Goal: Task Accomplishment & Management: Complete application form

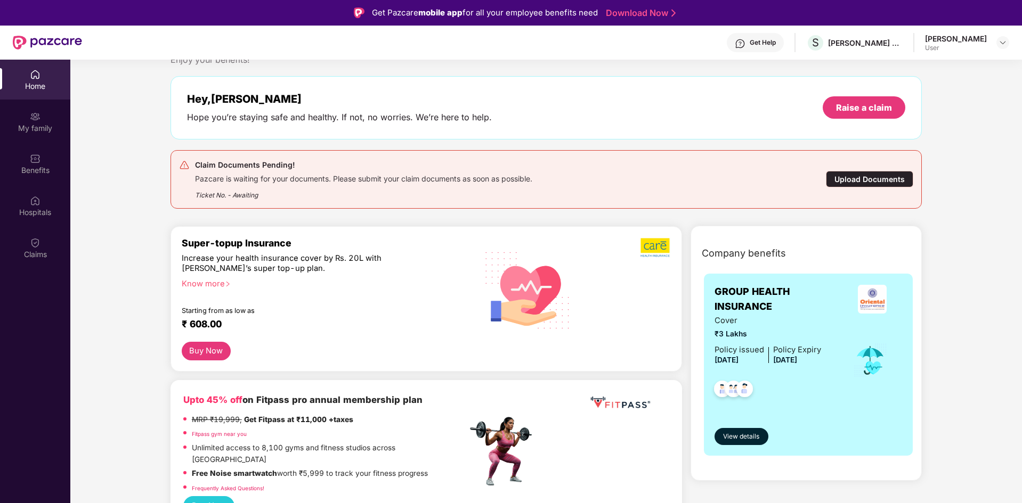
scroll to position [53, 0]
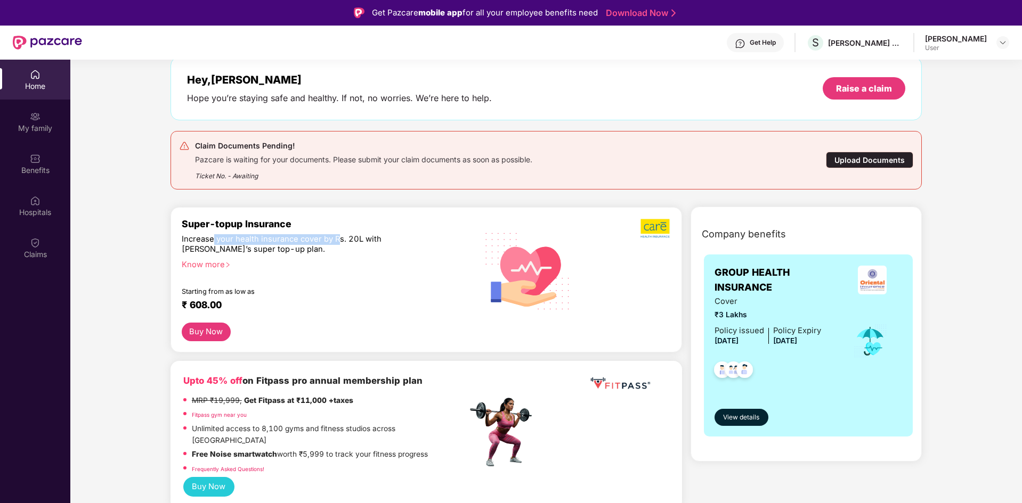
drag, startPoint x: 221, startPoint y: 238, endPoint x: 336, endPoint y: 244, distance: 114.7
click at [336, 244] on div "Increase your health insurance cover by Rs. 20L with [PERSON_NAME]’s super top-…" at bounding box center [301, 244] width 239 height 21
click at [333, 248] on div "Increase your health insurance cover by Rs. 20L with [PERSON_NAME]’s super top-…" at bounding box center [301, 244] width 239 height 21
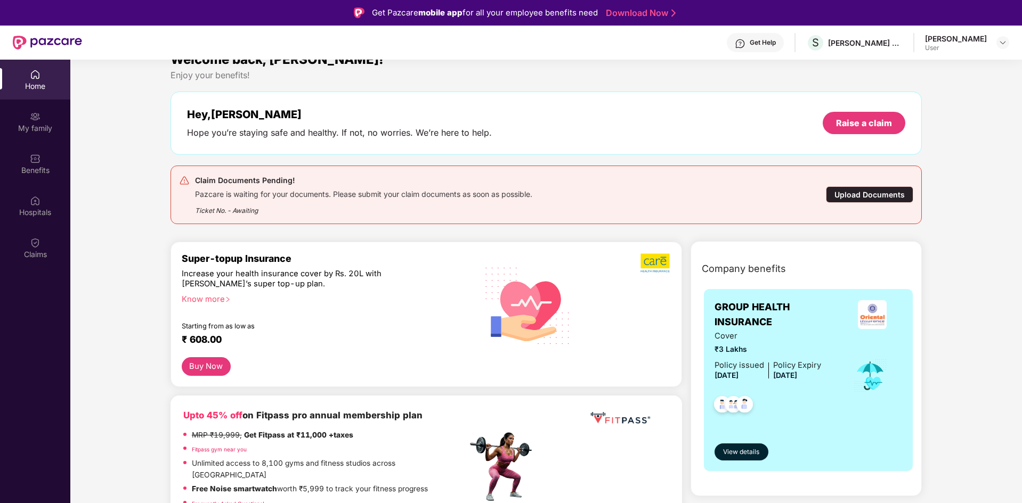
scroll to position [0, 0]
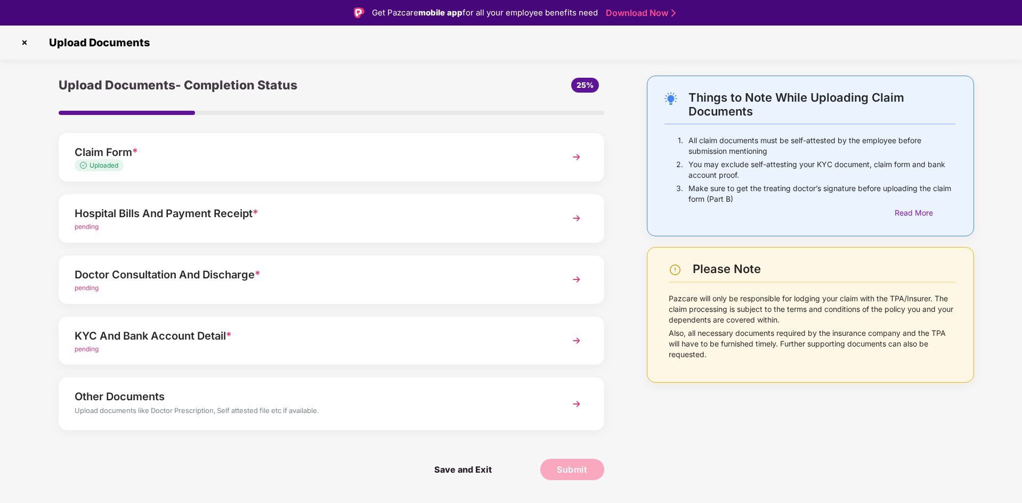
click at [103, 165] on span "Uploaded" at bounding box center [104, 165] width 29 height 8
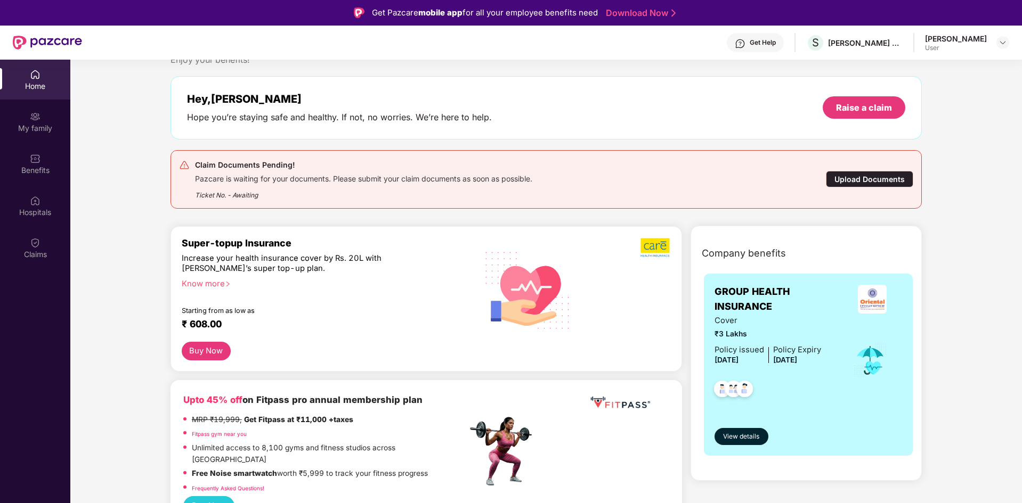
scroll to position [53, 0]
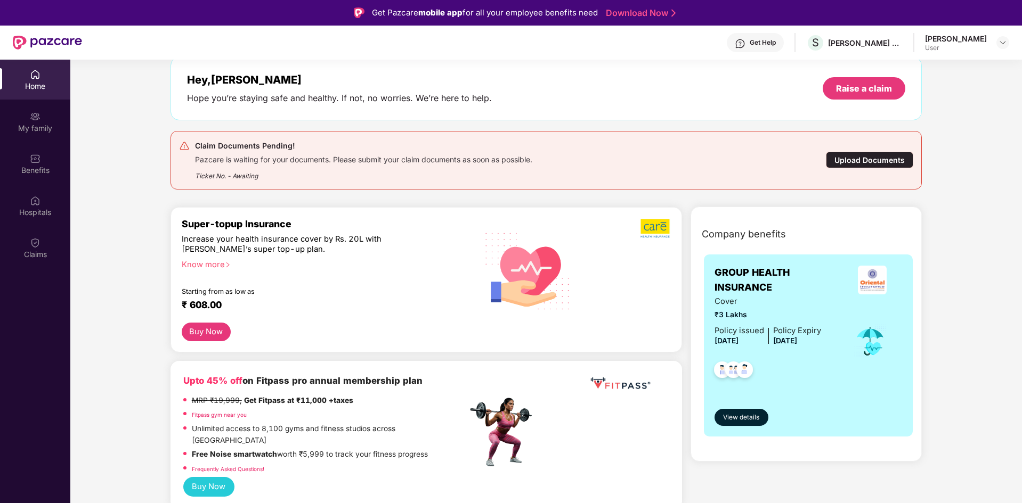
click at [850, 159] on div "Upload Documents" at bounding box center [869, 160] width 87 height 17
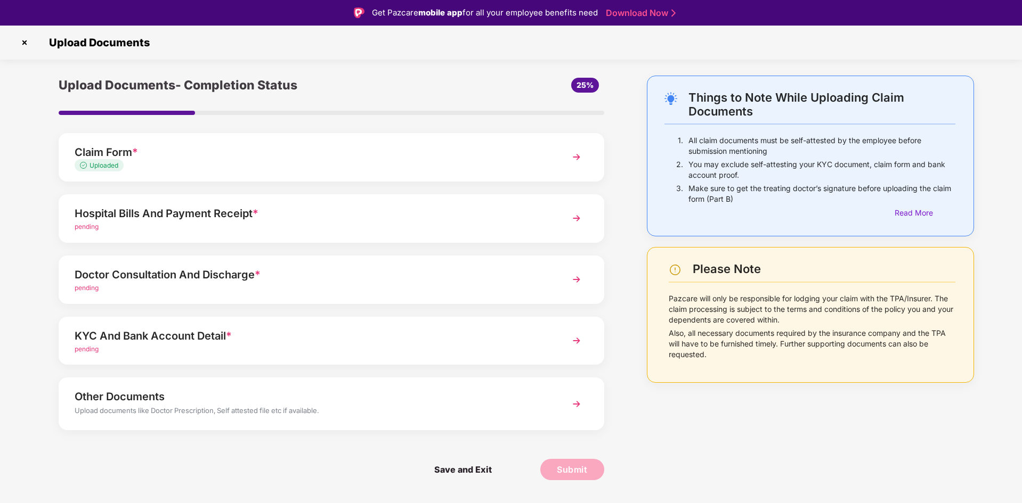
click at [161, 218] on div "Hospital Bills And Payment Receipt *" at bounding box center [310, 213] width 470 height 17
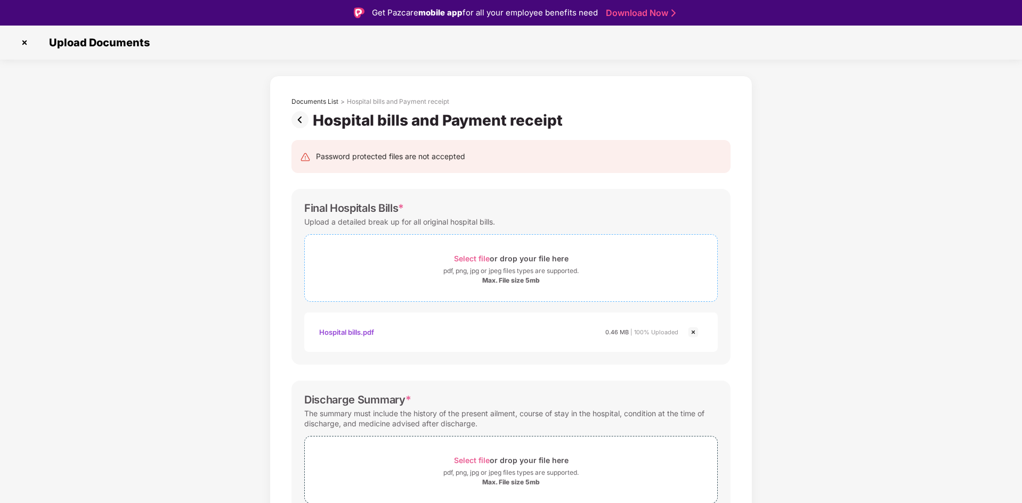
click at [501, 275] on div "pdf, png, jpg or jpeg files types are supported." at bounding box center [510, 271] width 135 height 11
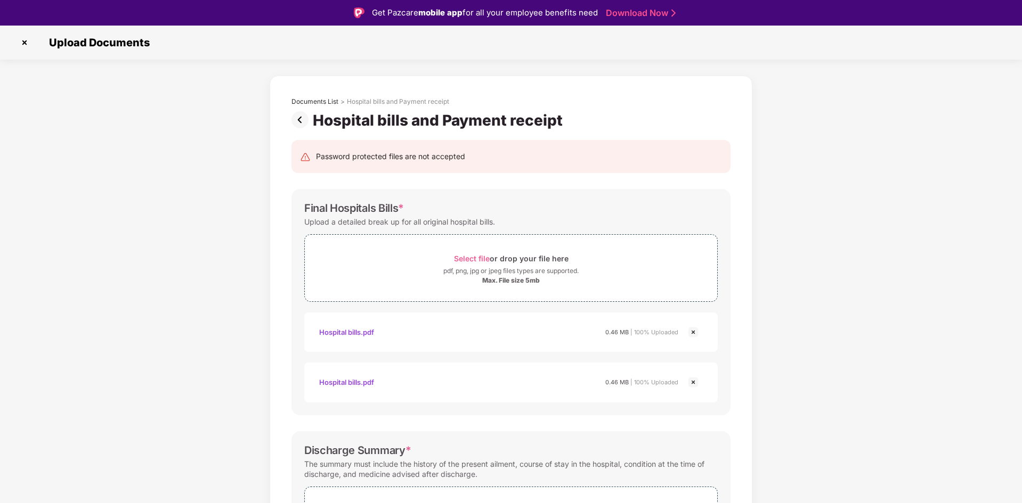
click at [691, 383] on img at bounding box center [693, 382] width 13 height 13
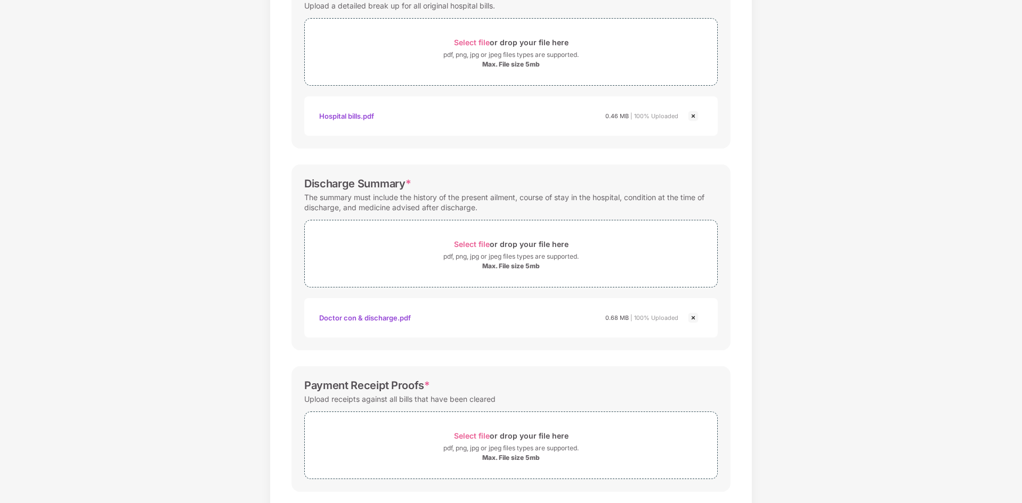
scroll to position [244, 0]
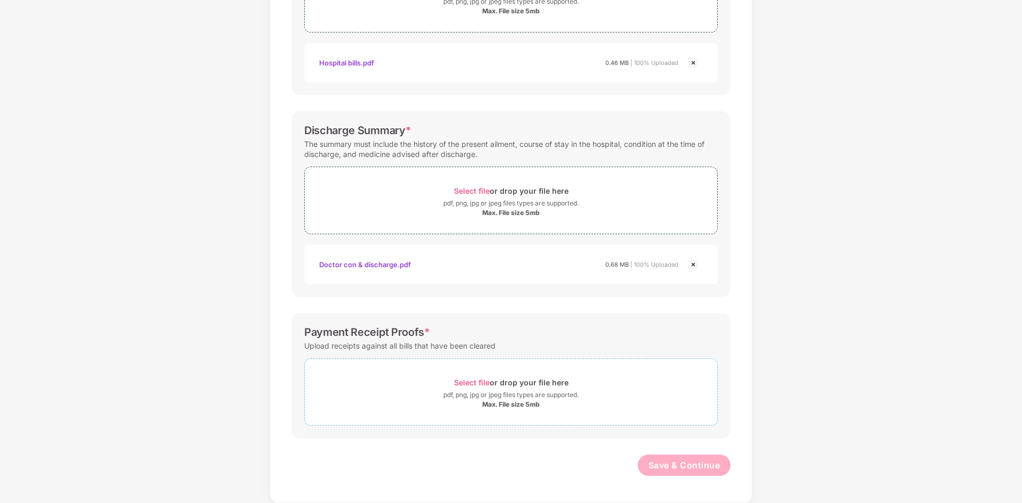
click at [519, 405] on div "Max. File size 5mb" at bounding box center [511, 405] width 58 height 9
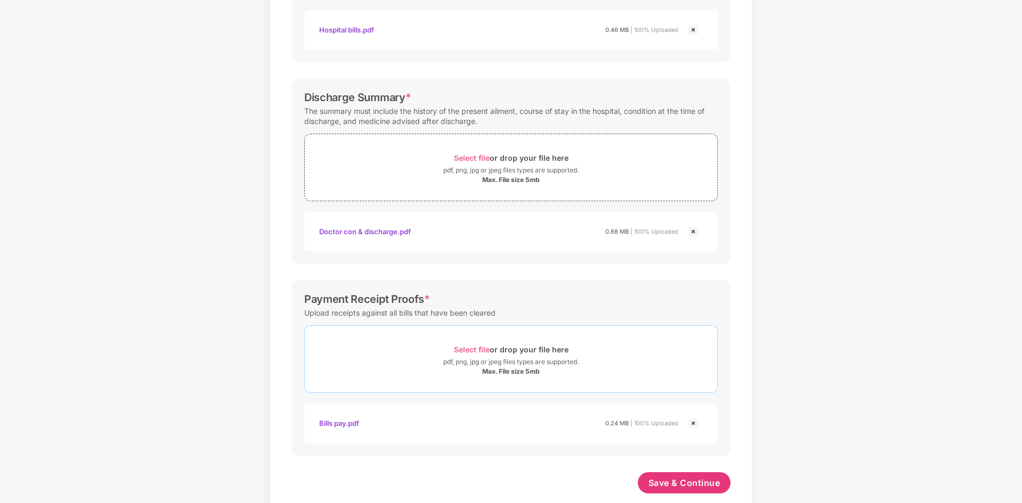
scroll to position [295, 0]
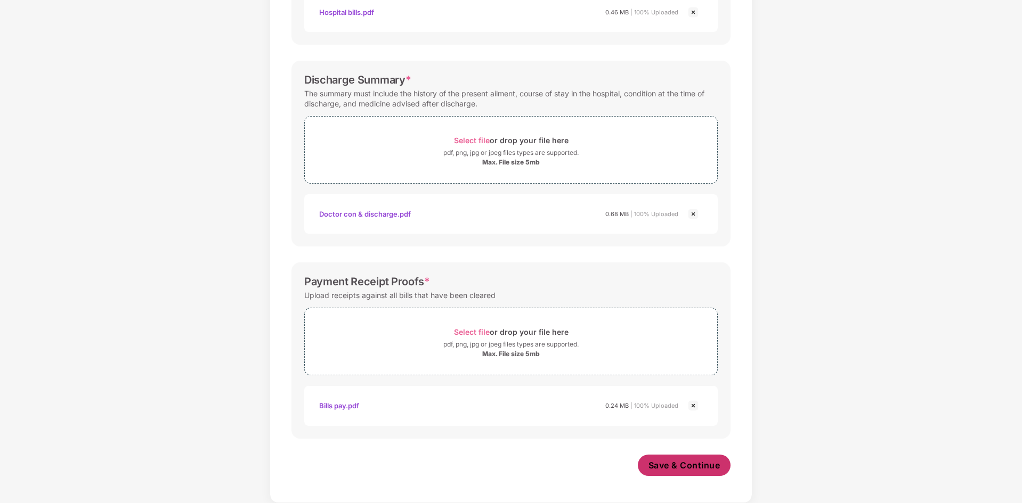
click at [679, 463] on span "Save & Continue" at bounding box center [684, 466] width 72 height 12
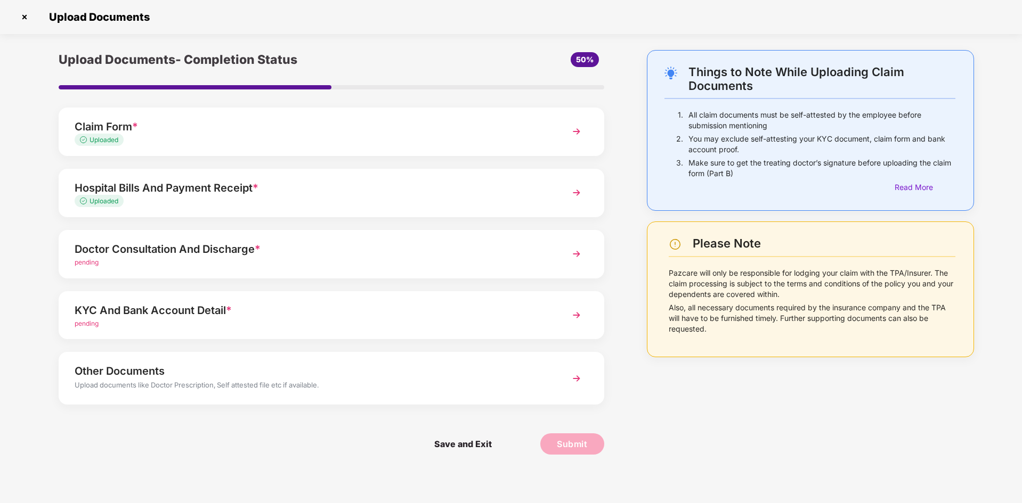
click at [214, 250] on div "Doctor Consultation And Discharge *" at bounding box center [310, 249] width 470 height 17
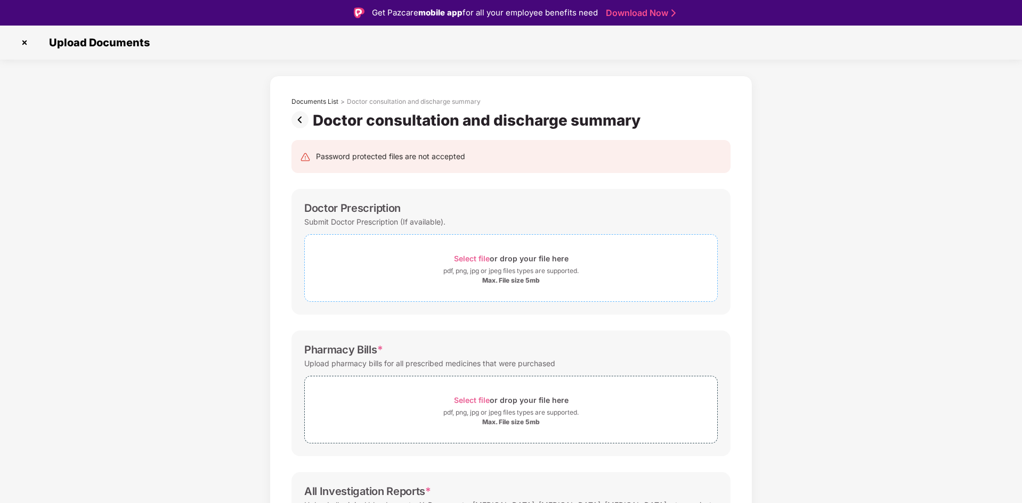
click at [493, 270] on div "pdf, png, jpg or jpeg files types are supported." at bounding box center [510, 271] width 135 height 11
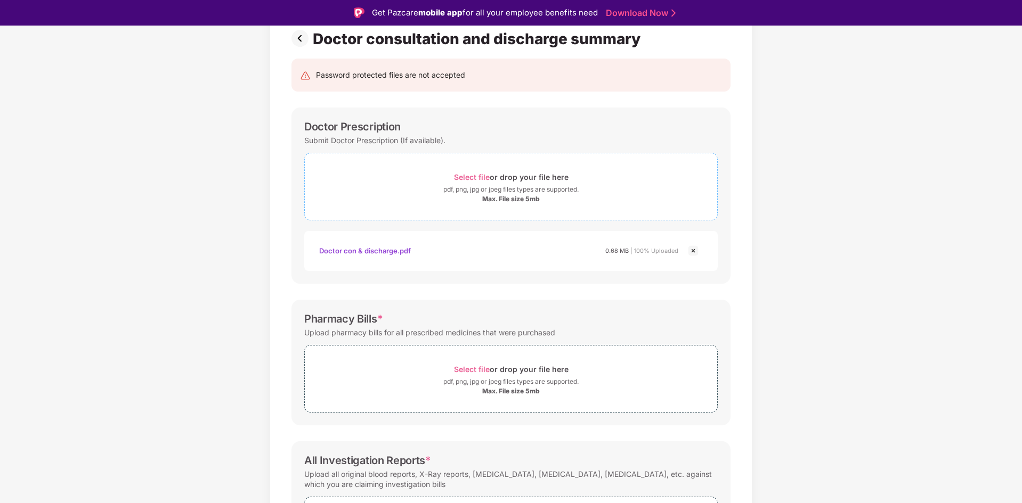
scroll to position [107, 0]
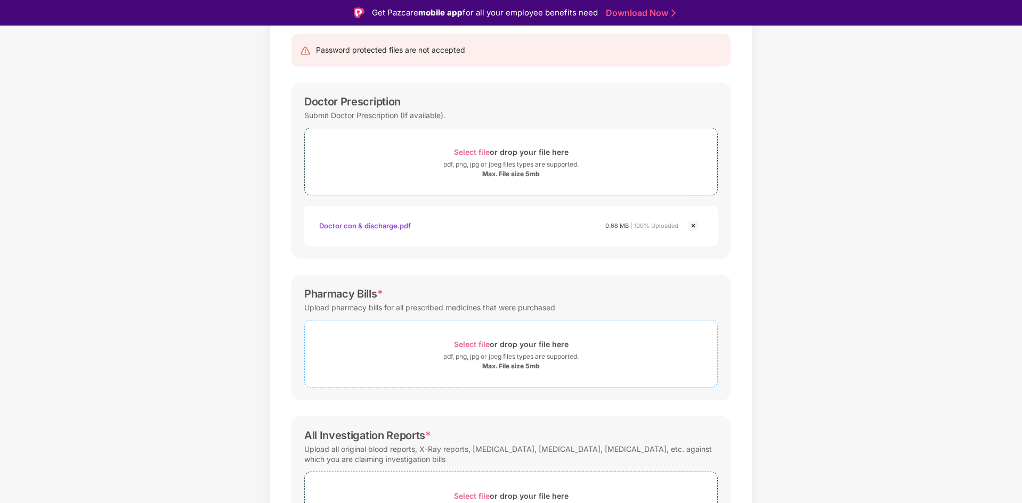
click at [450, 356] on div "pdf, png, jpg or jpeg files types are supported." at bounding box center [510, 357] width 135 height 11
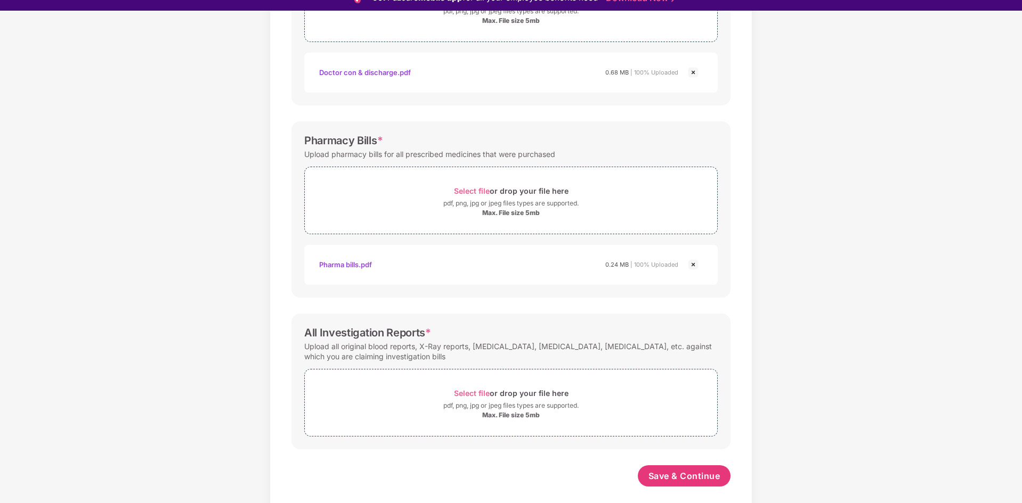
scroll to position [26, 0]
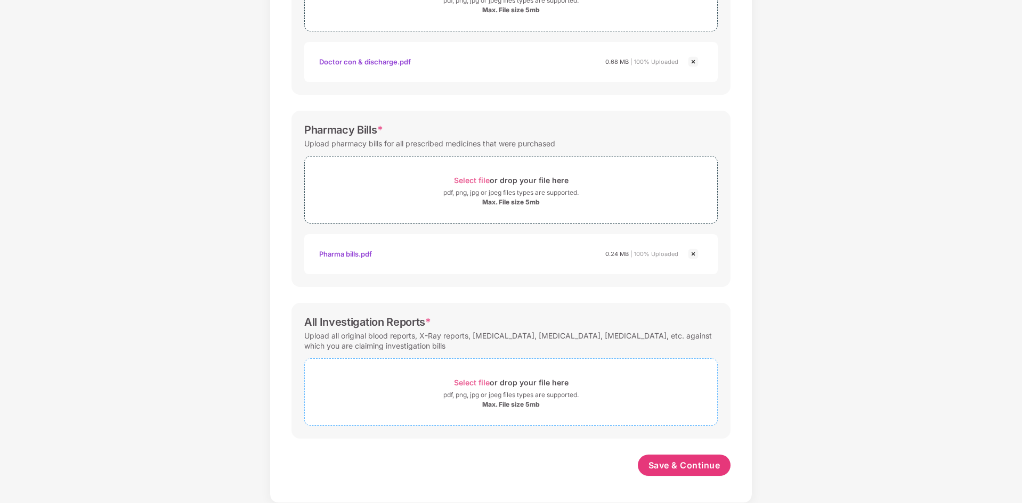
click at [535, 396] on div "pdf, png, jpg or jpeg files types are supported." at bounding box center [510, 395] width 135 height 11
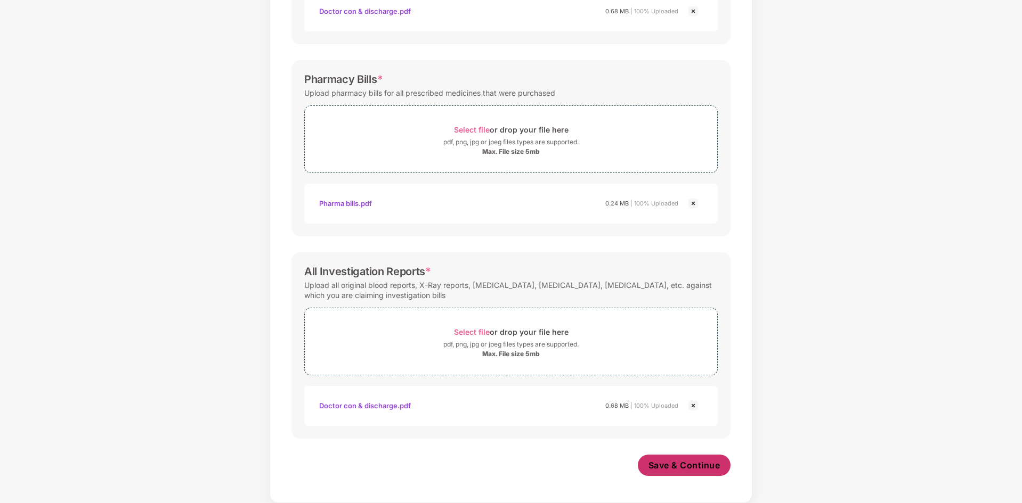
click at [686, 461] on span "Save & Continue" at bounding box center [684, 466] width 72 height 12
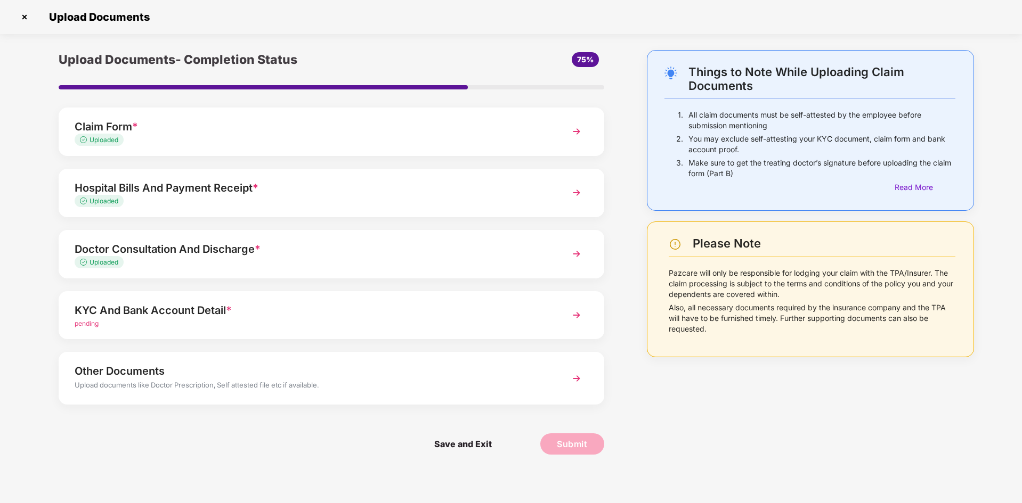
click at [139, 314] on div "KYC And Bank Account Detail *" at bounding box center [310, 310] width 470 height 17
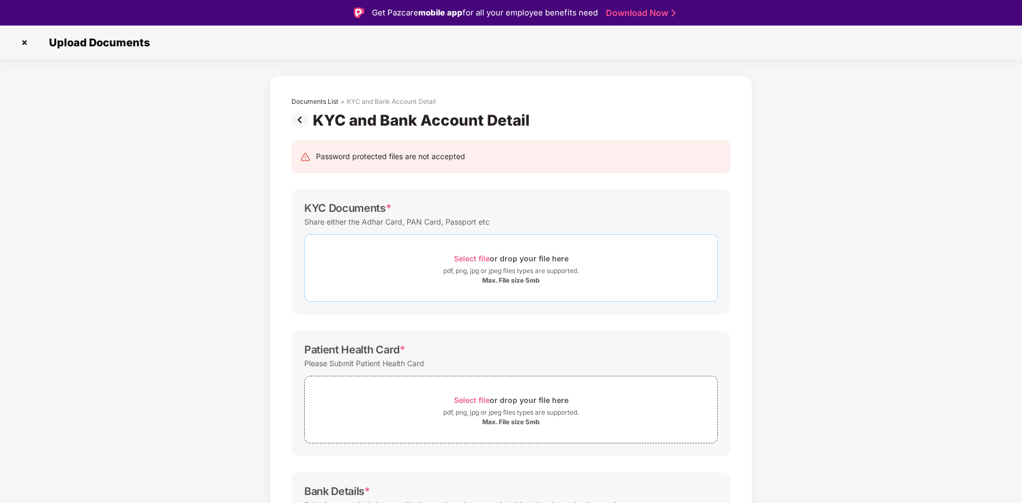
click at [500, 276] on div "Max. File size 5mb" at bounding box center [511, 280] width 58 height 9
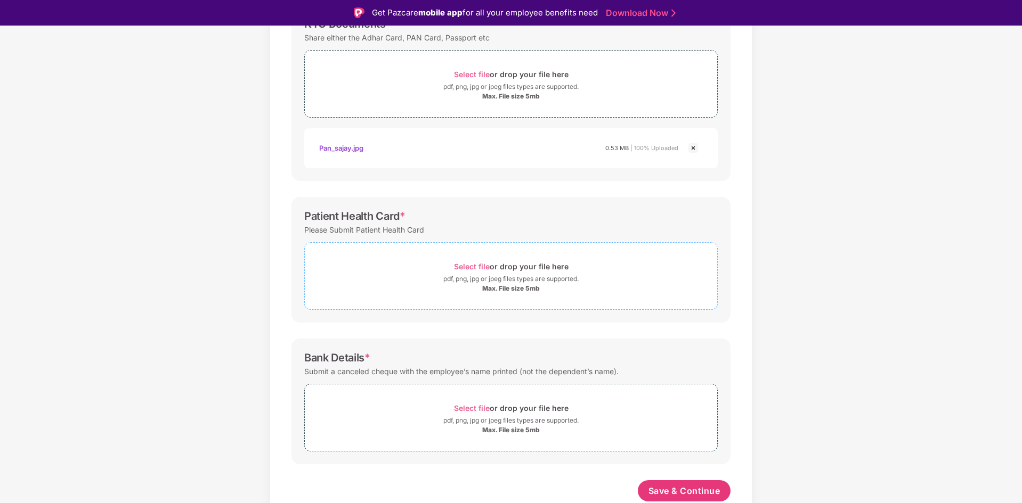
scroll to position [184, 0]
click at [504, 289] on div "Max. File size 5mb" at bounding box center [511, 288] width 58 height 9
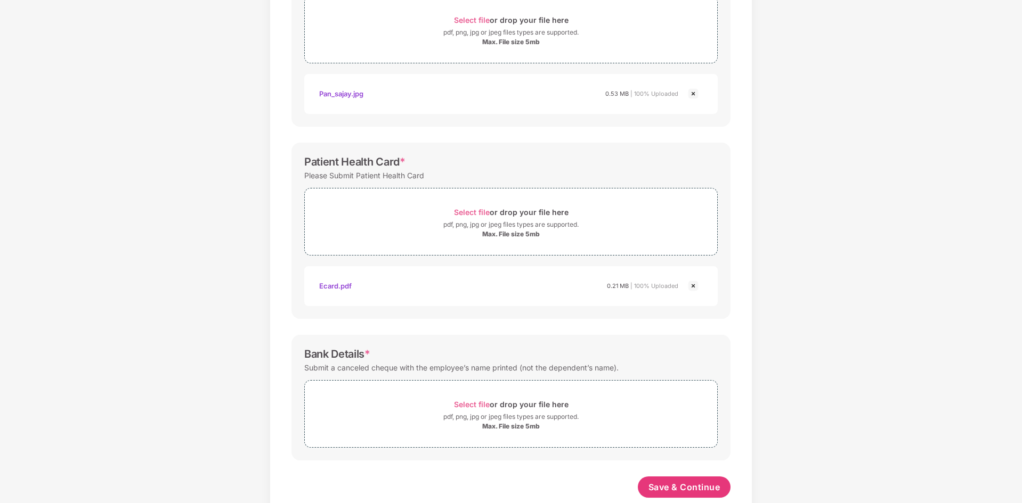
scroll to position [235, 0]
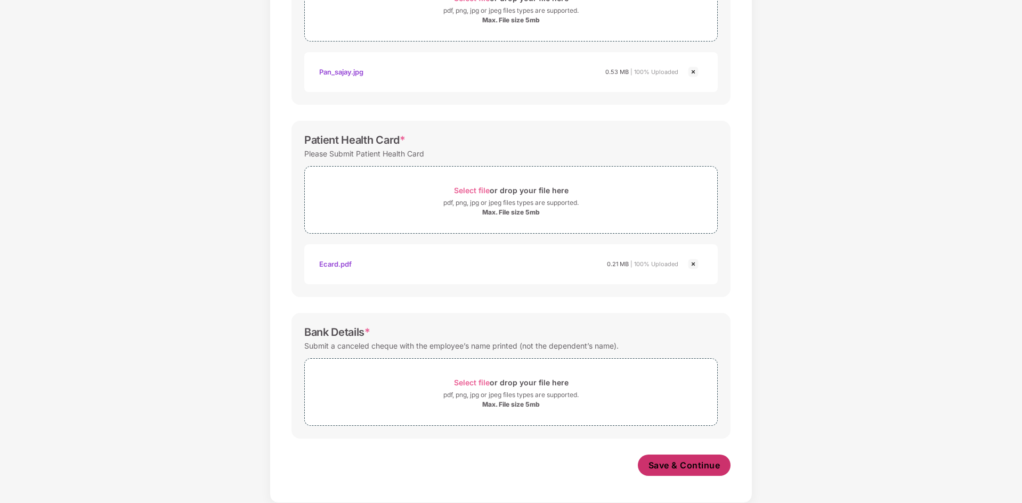
click at [689, 470] on span "Save & Continue" at bounding box center [684, 466] width 72 height 12
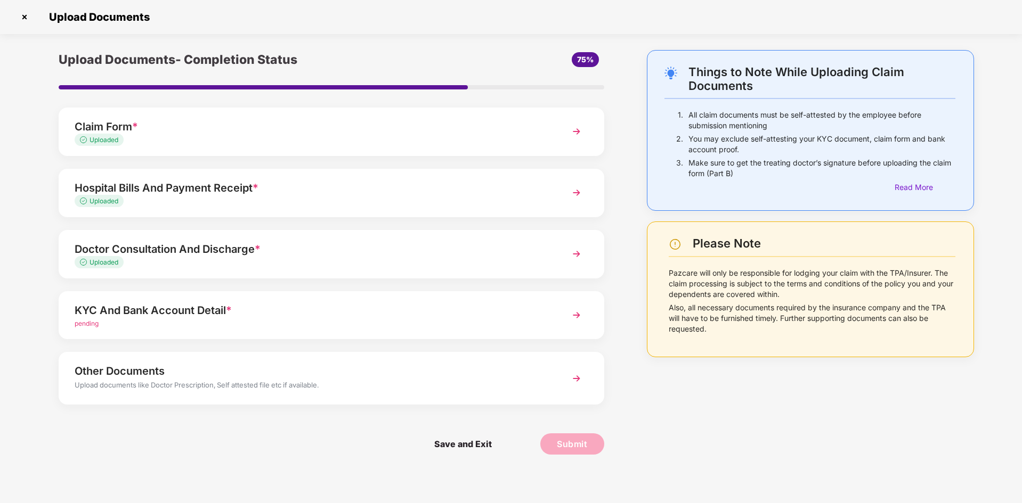
click at [165, 307] on div "KYC And Bank Account Detail *" at bounding box center [310, 310] width 470 height 17
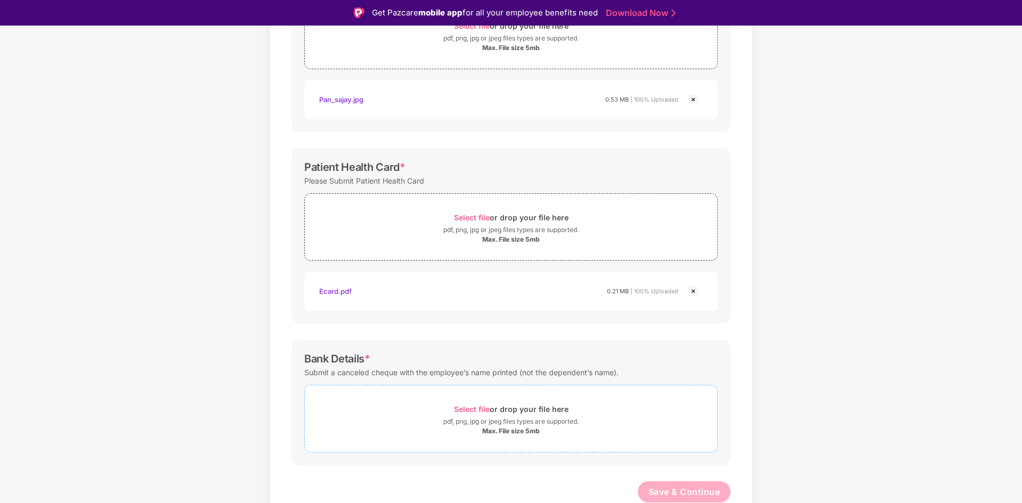
scroll to position [234, 0]
drag, startPoint x: 436, startPoint y: 371, endPoint x: 518, endPoint y: 372, distance: 82.0
click at [518, 372] on div "Submit a canceled cheque with the employee’s name printed (not the dependent’s …" at bounding box center [461, 371] width 314 height 14
drag, startPoint x: 529, startPoint y: 372, endPoint x: 616, endPoint y: 374, distance: 86.9
click at [616, 374] on div "Submit a canceled cheque with the employee’s name printed (not the dependent’s …" at bounding box center [461, 371] width 314 height 14
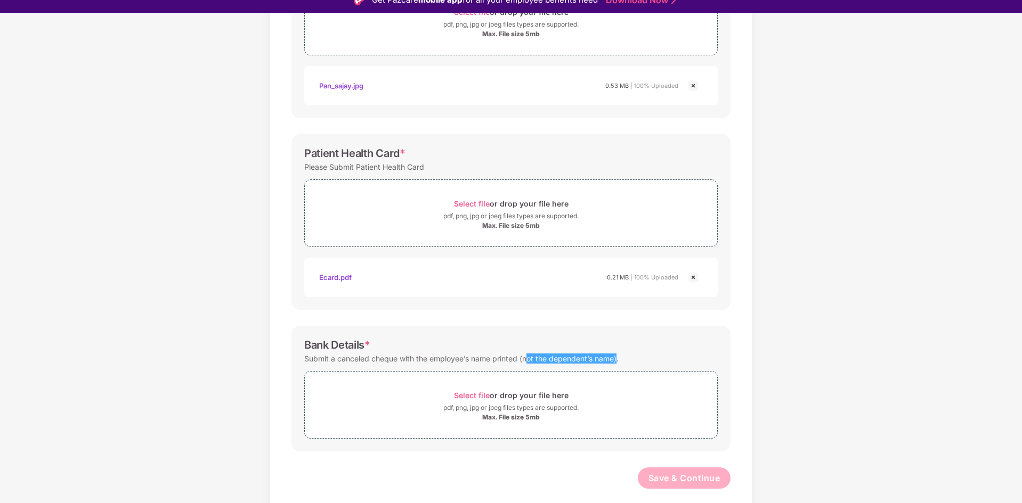
scroll to position [26, 0]
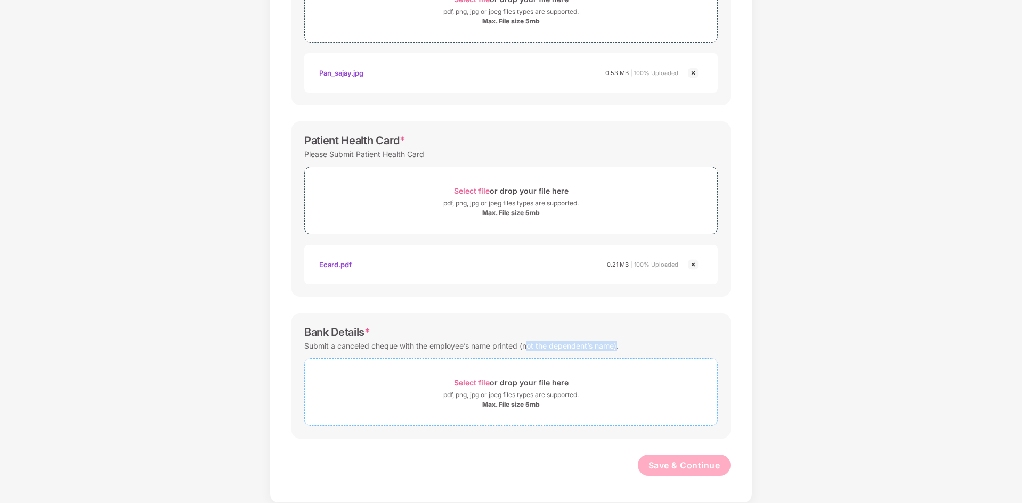
click at [517, 404] on div "Max. File size 5mb" at bounding box center [511, 405] width 58 height 9
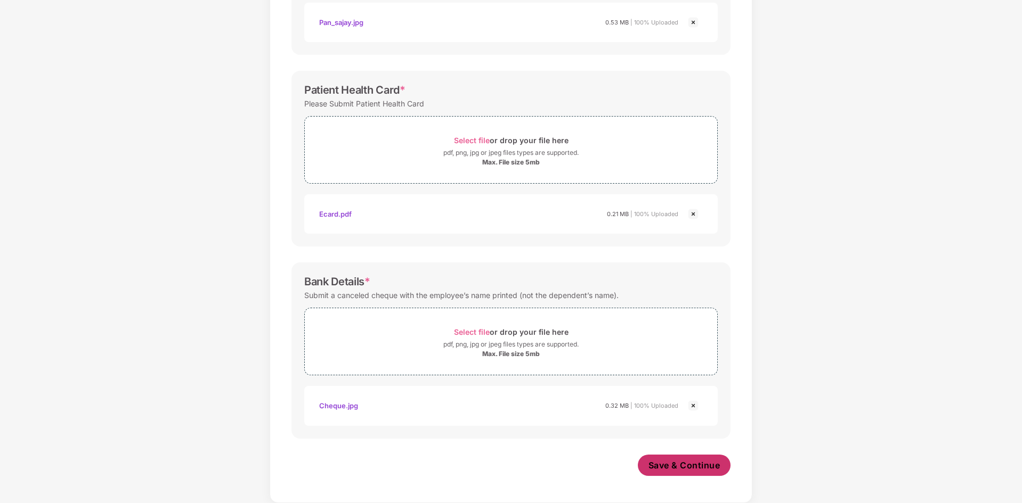
scroll to position [284, 0]
click at [670, 463] on span "Save & Continue" at bounding box center [684, 466] width 72 height 12
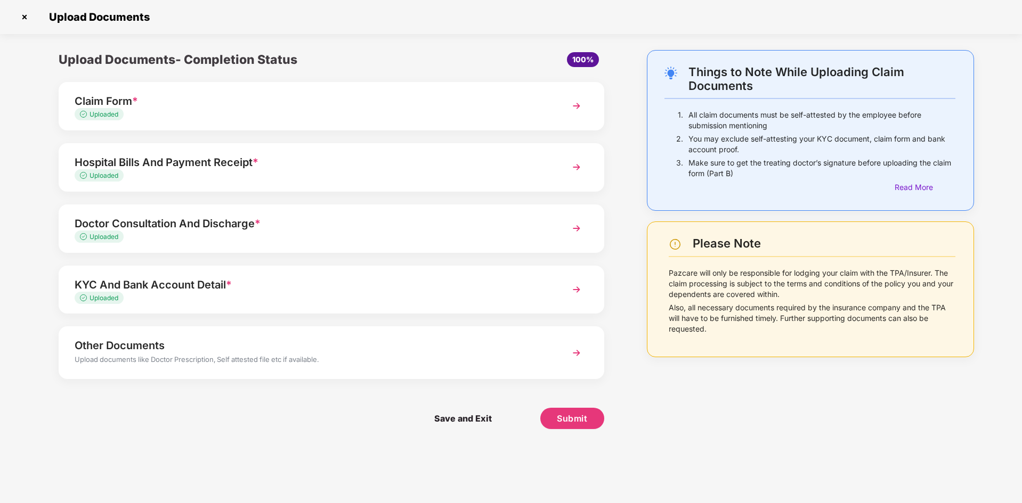
click at [106, 105] on div "Claim Form *" at bounding box center [310, 101] width 470 height 17
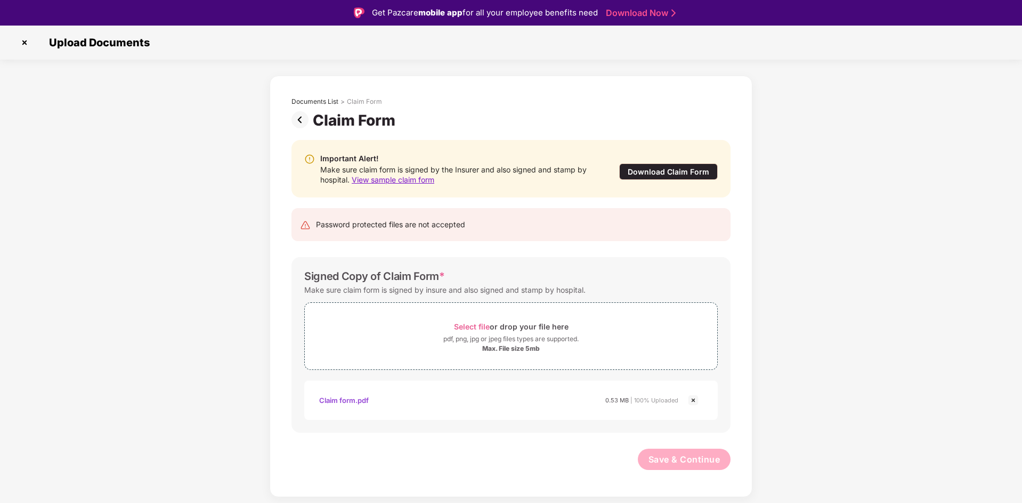
click at [692, 400] on img at bounding box center [693, 400] width 13 height 13
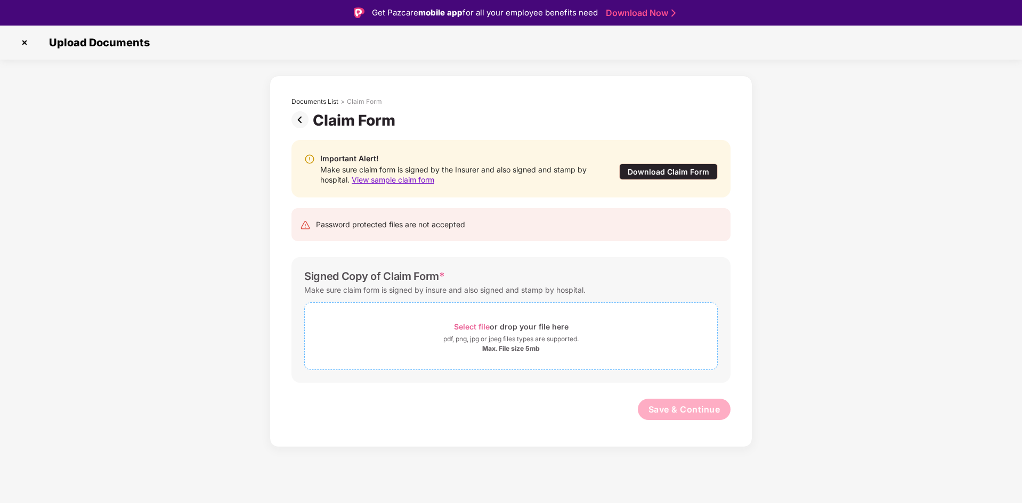
click at [490, 333] on div "Select file or drop your file here" at bounding box center [511, 327] width 115 height 14
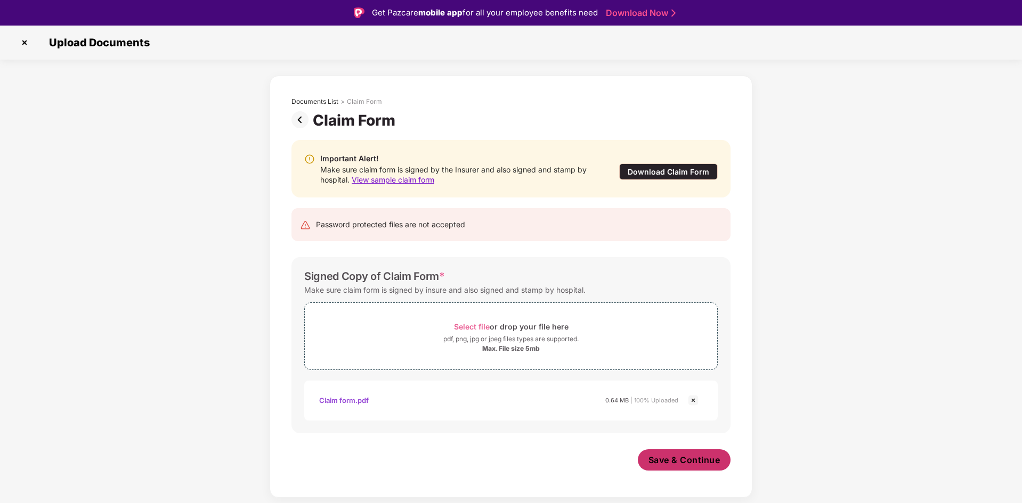
click at [676, 462] on span "Save & Continue" at bounding box center [684, 460] width 72 height 12
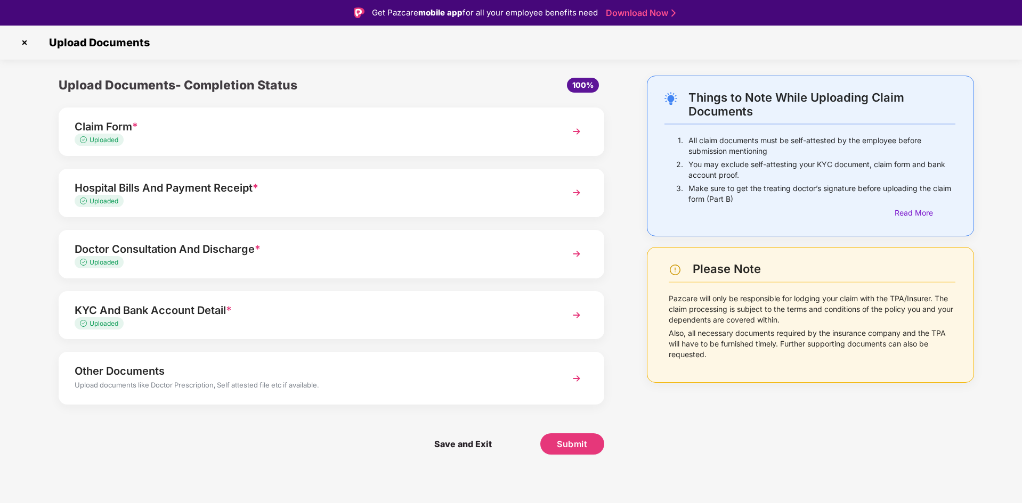
click at [191, 197] on div "Uploaded" at bounding box center [310, 202] width 470 height 10
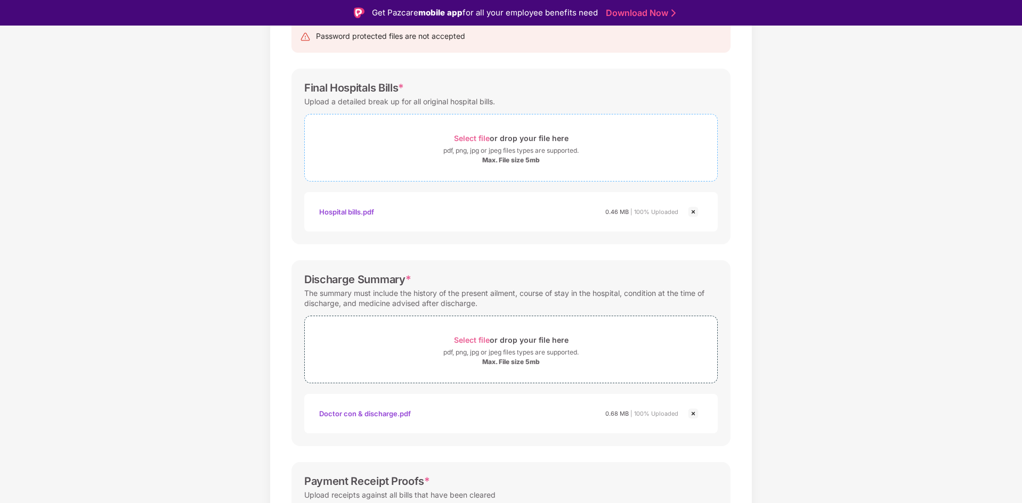
scroll to position [160, 0]
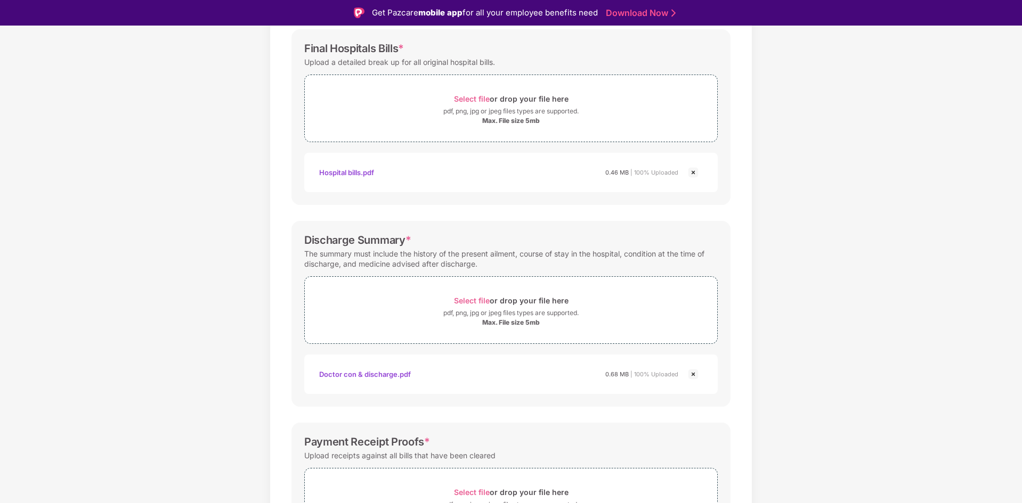
click at [692, 373] on img at bounding box center [693, 374] width 13 height 13
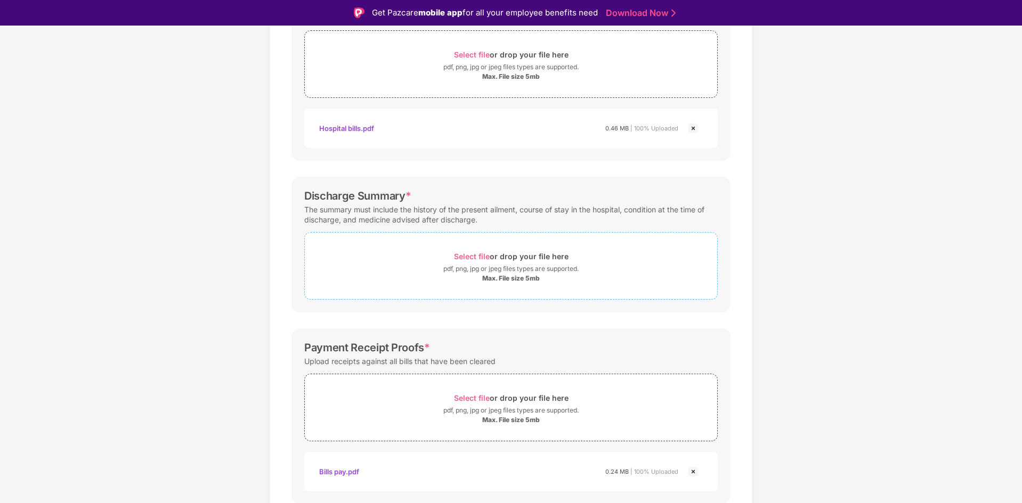
scroll to position [244, 0]
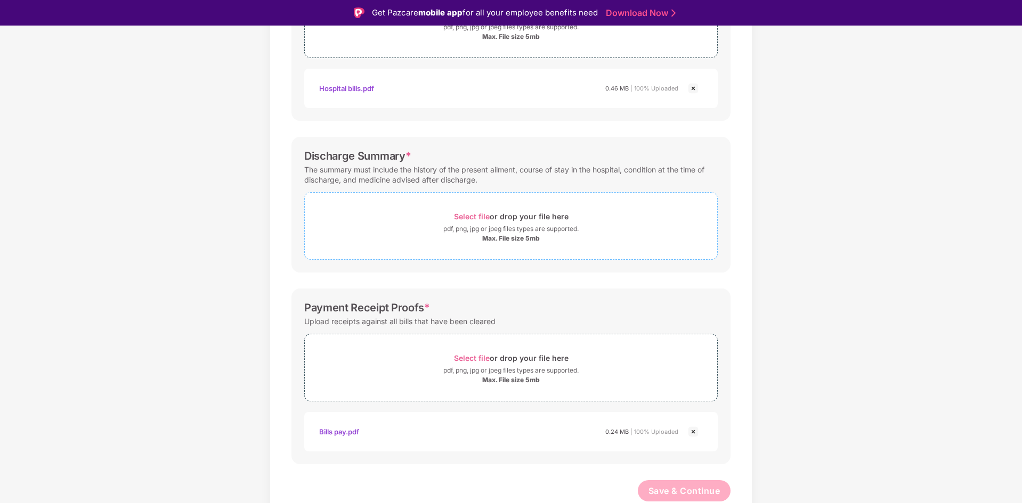
click at [499, 238] on div "Max. File size 5mb" at bounding box center [511, 238] width 58 height 9
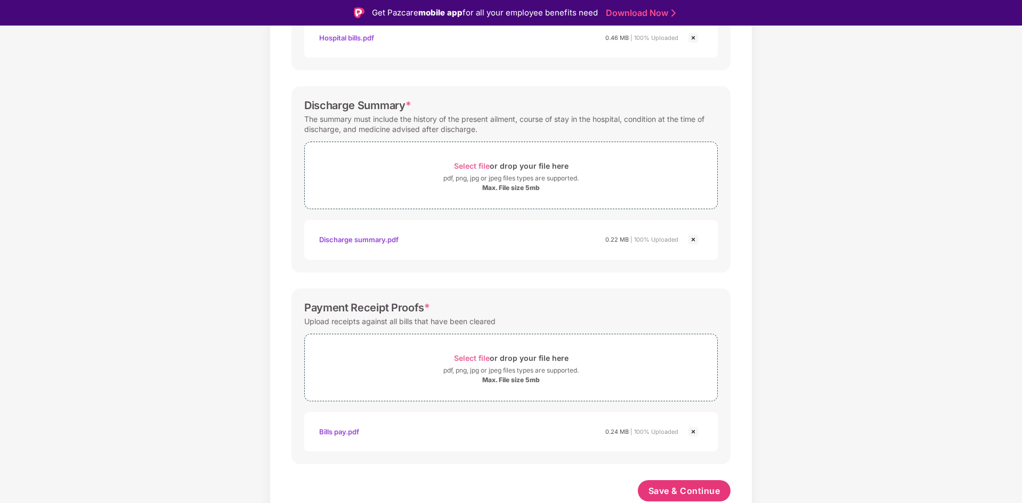
scroll to position [26, 0]
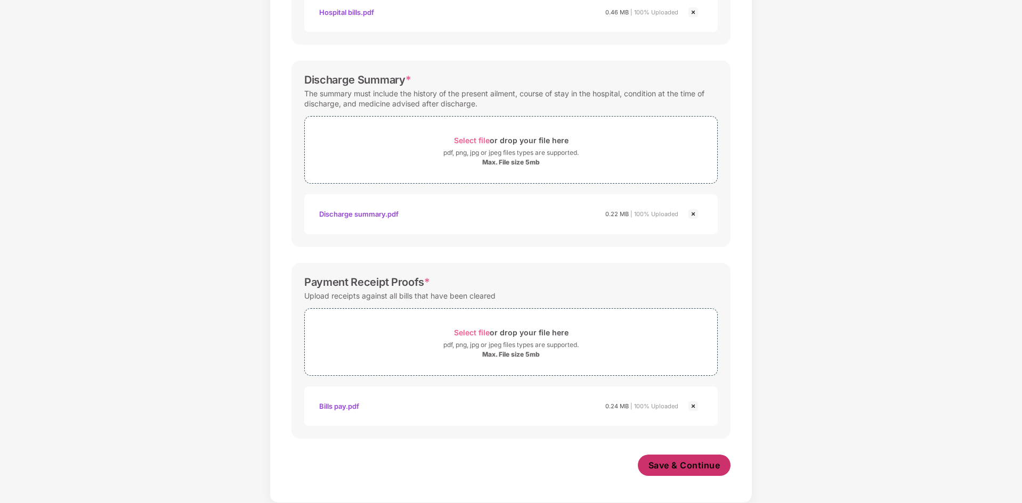
click at [672, 464] on span "Save & Continue" at bounding box center [684, 466] width 72 height 12
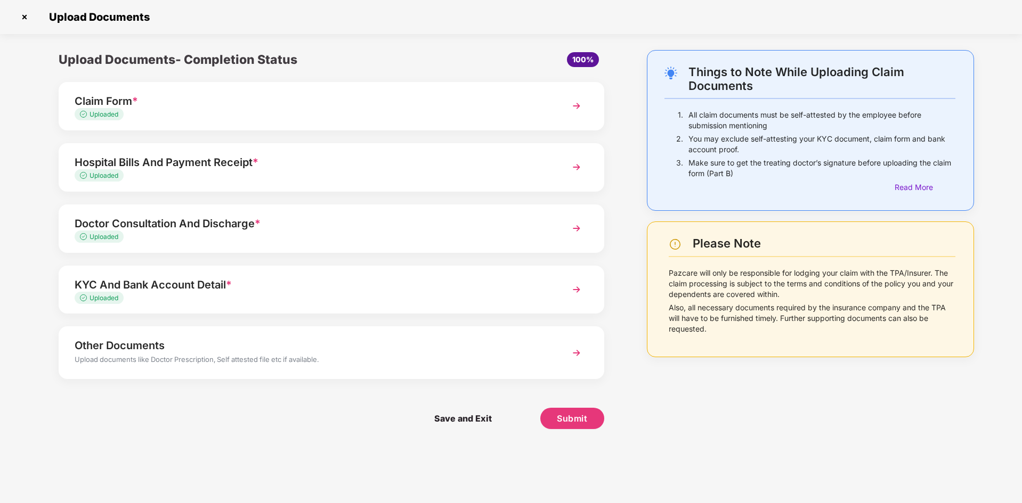
click at [157, 226] on div "Doctor Consultation And Discharge *" at bounding box center [310, 223] width 470 height 17
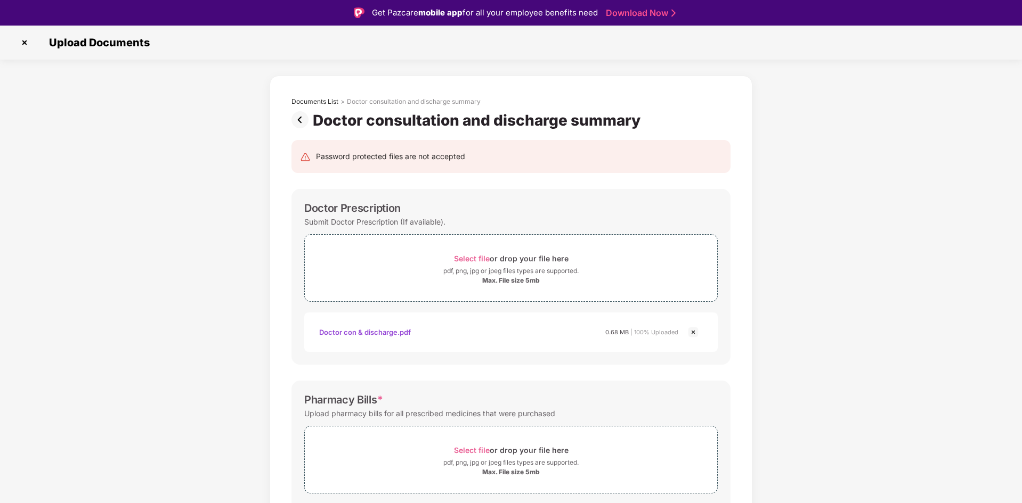
click at [693, 330] on img at bounding box center [693, 332] width 13 height 13
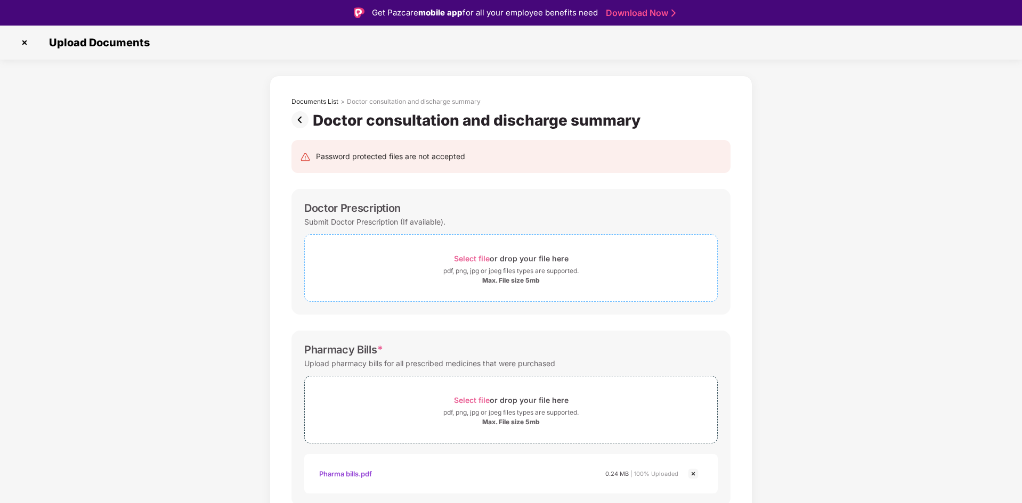
click at [393, 270] on div "pdf, png, jpg or jpeg files types are supported." at bounding box center [511, 271] width 412 height 11
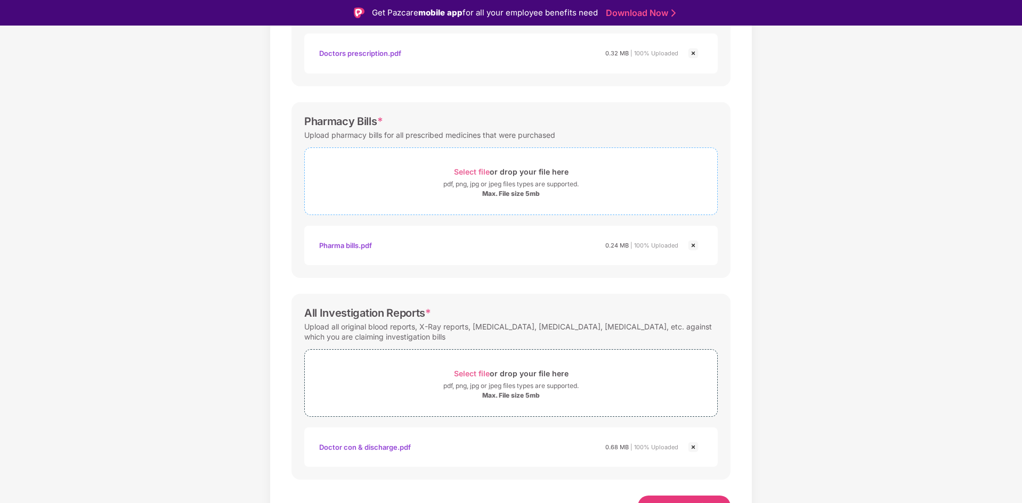
scroll to position [295, 0]
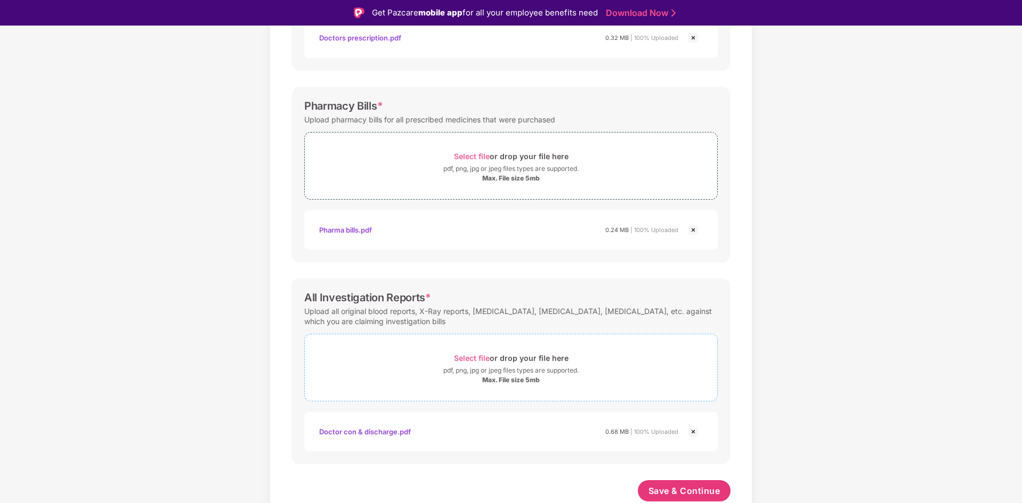
click at [478, 365] on div "Select file or drop your file here" at bounding box center [511, 358] width 115 height 14
click at [693, 431] on img at bounding box center [693, 432] width 13 height 13
click at [690, 490] on span "Save & Continue" at bounding box center [684, 491] width 72 height 12
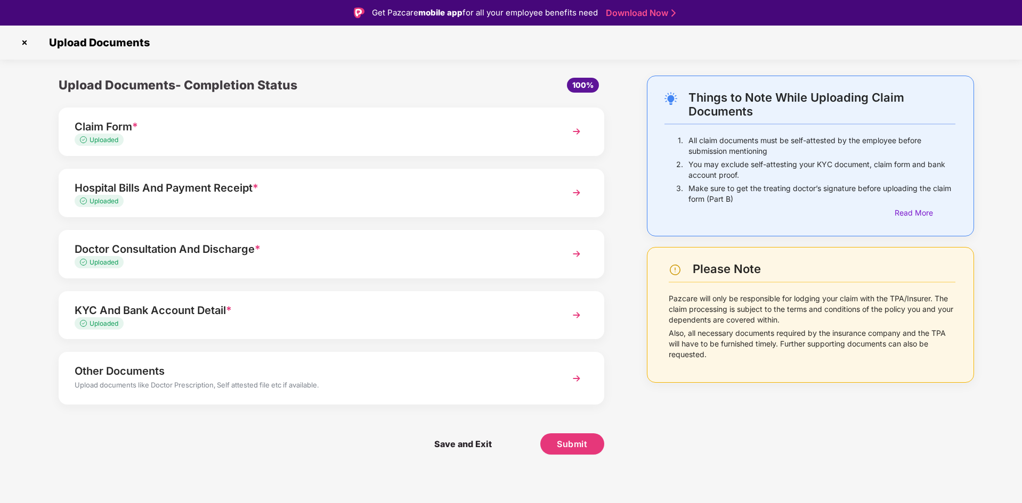
click at [170, 309] on div "KYC And Bank Account Detail *" at bounding box center [310, 310] width 470 height 17
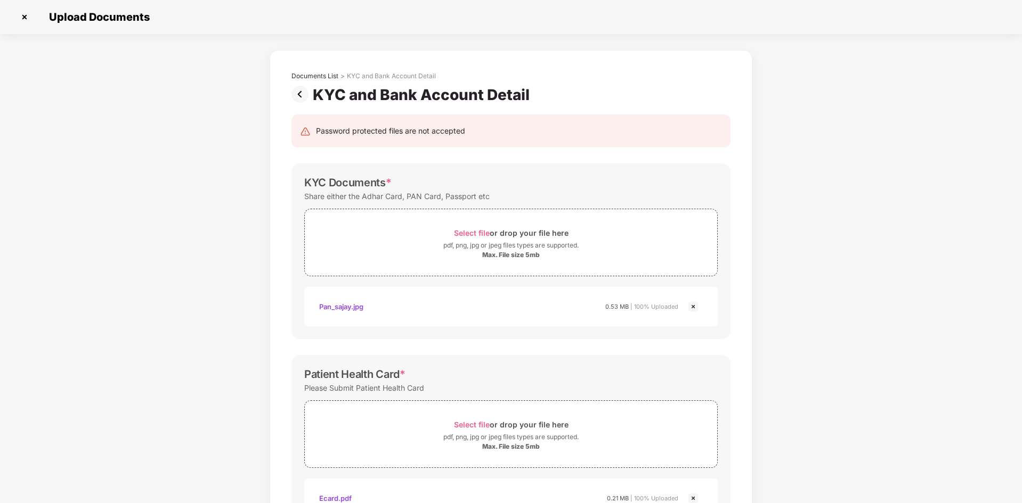
click at [298, 94] on img at bounding box center [301, 94] width 21 height 17
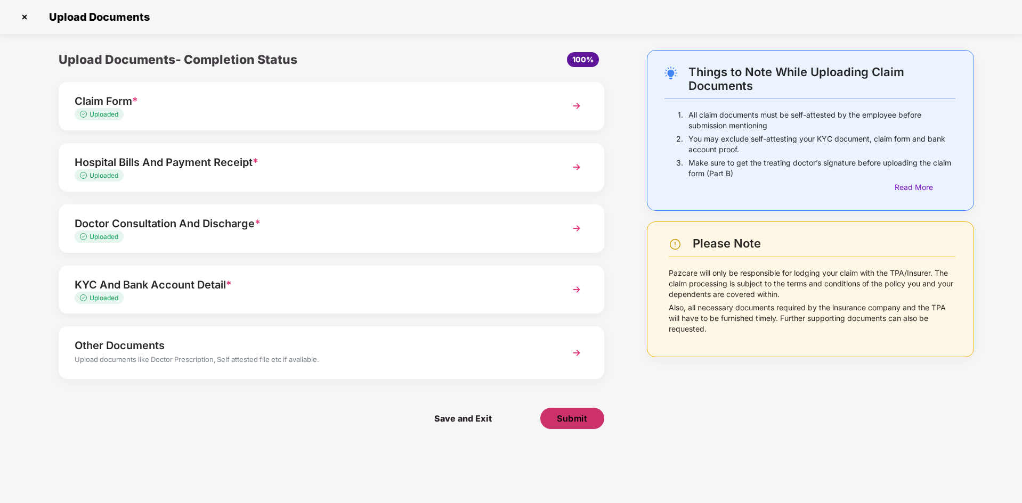
click at [562, 414] on span "Submit" at bounding box center [572, 419] width 30 height 12
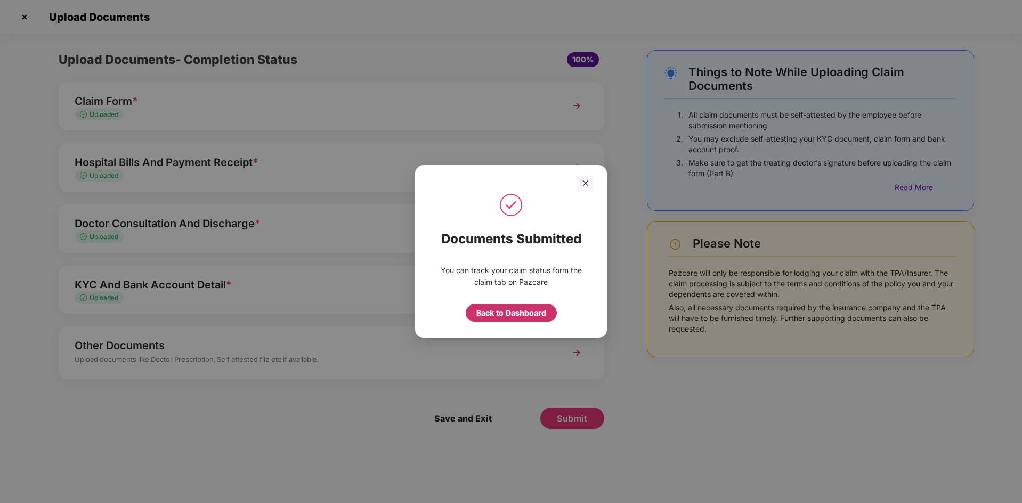
click at [507, 313] on div "Back to Dashboard" at bounding box center [511, 313] width 70 height 12
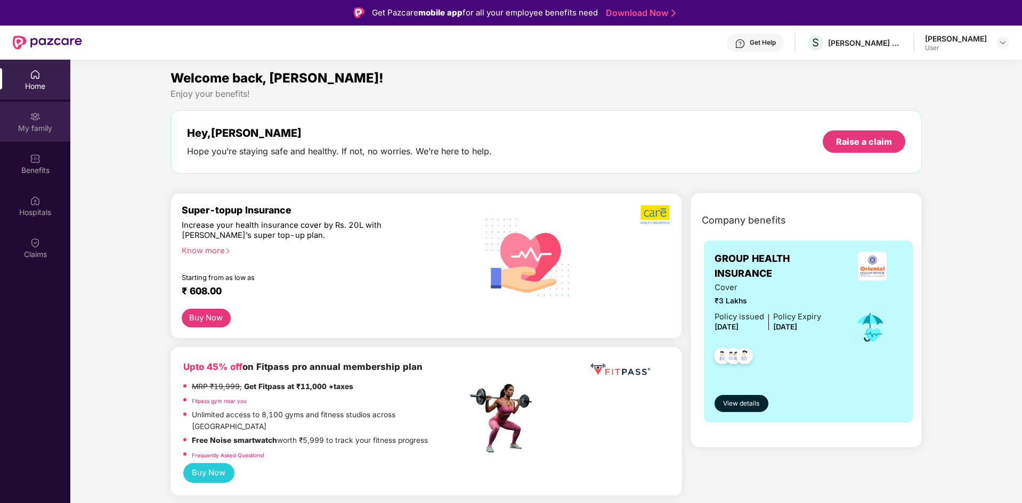
click at [34, 129] on div "My family" at bounding box center [35, 128] width 70 height 11
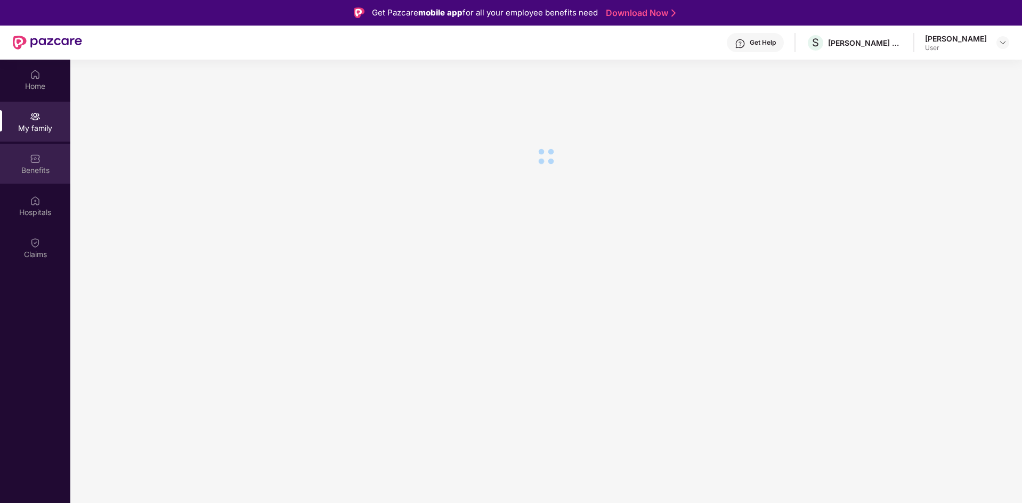
click at [27, 166] on div "Benefits" at bounding box center [35, 170] width 70 height 11
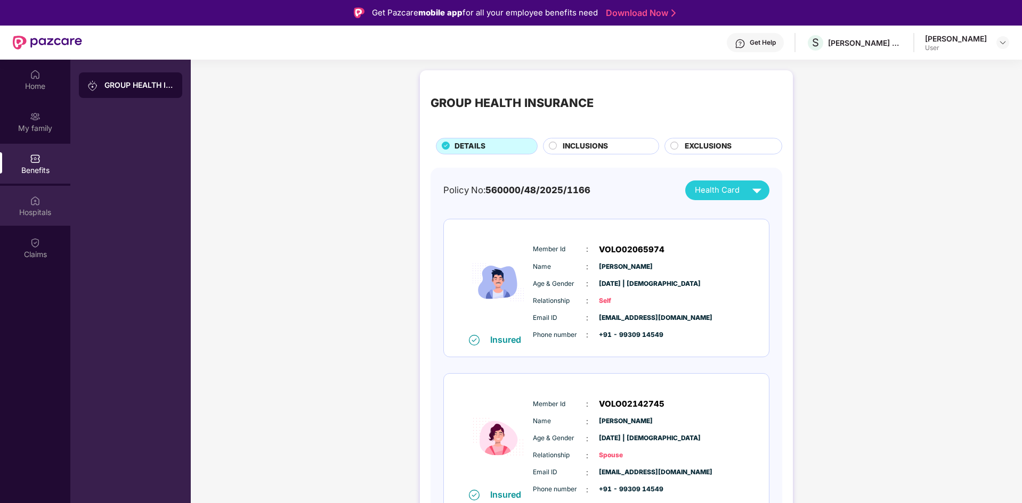
click at [27, 195] on div "Hospitals" at bounding box center [35, 206] width 70 height 40
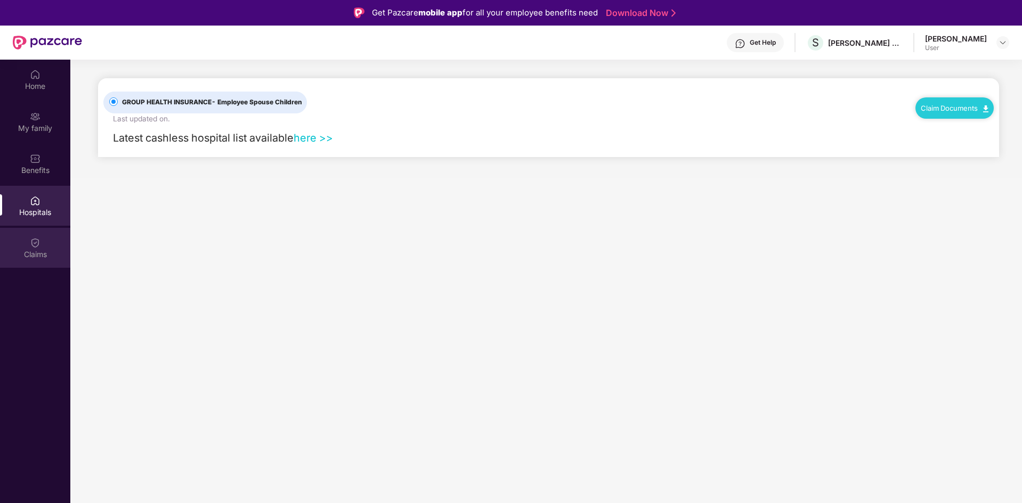
click at [30, 242] on img at bounding box center [35, 243] width 11 height 11
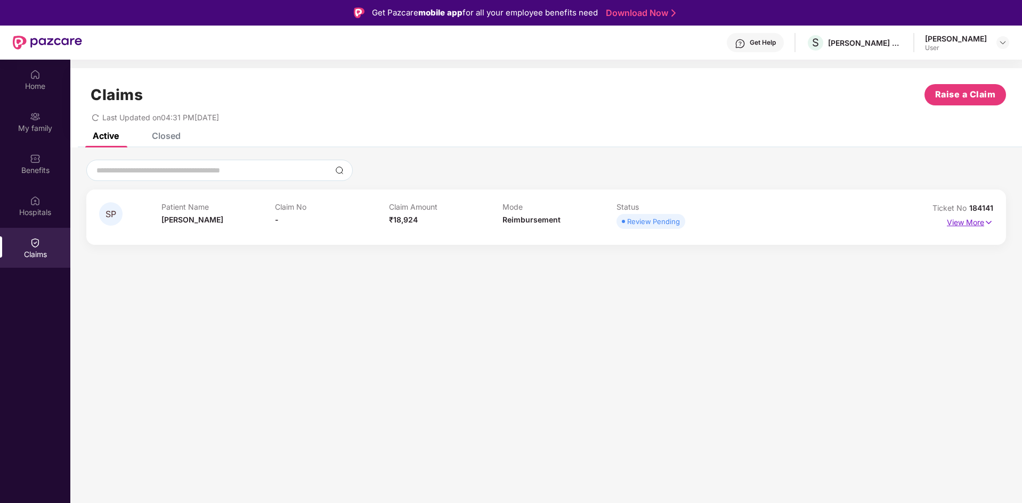
click at [964, 221] on p "View More" at bounding box center [970, 221] width 46 height 14
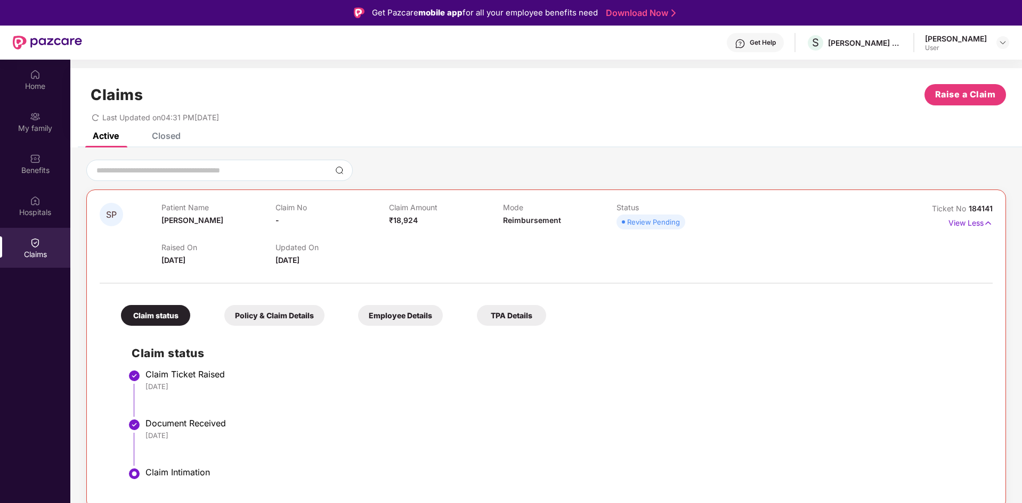
click at [655, 222] on div "Review Pending" at bounding box center [653, 222] width 53 height 11
drag, startPoint x: 391, startPoint y: 317, endPoint x: 381, endPoint y: 367, distance: 51.1
click at [381, 367] on div "Claim status Policy & Claim Details Employee Details TPA Details Claim status C…" at bounding box center [546, 392] width 893 height 207
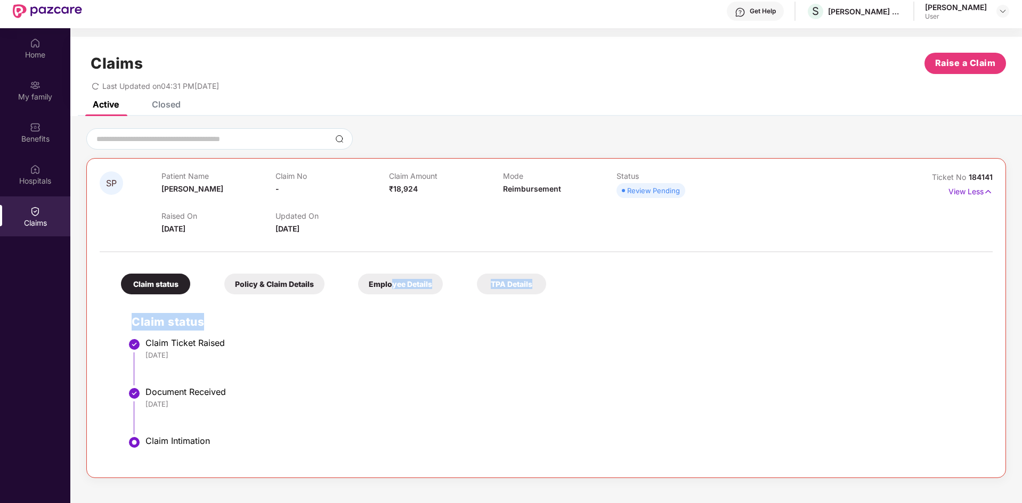
scroll to position [60, 0]
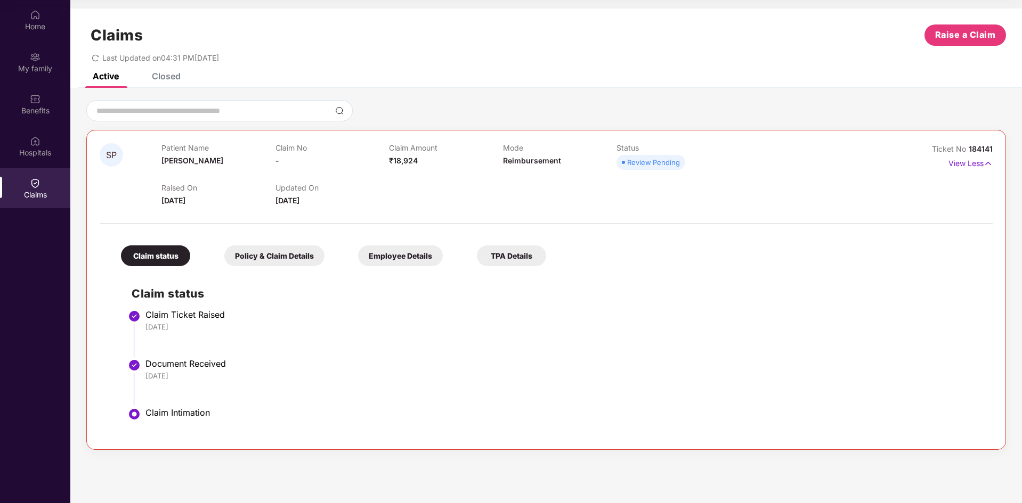
click at [207, 318] on div "Claim Ticket Raised" at bounding box center [563, 315] width 836 height 11
click at [258, 259] on div "Policy & Claim Details" at bounding box center [274, 256] width 100 height 21
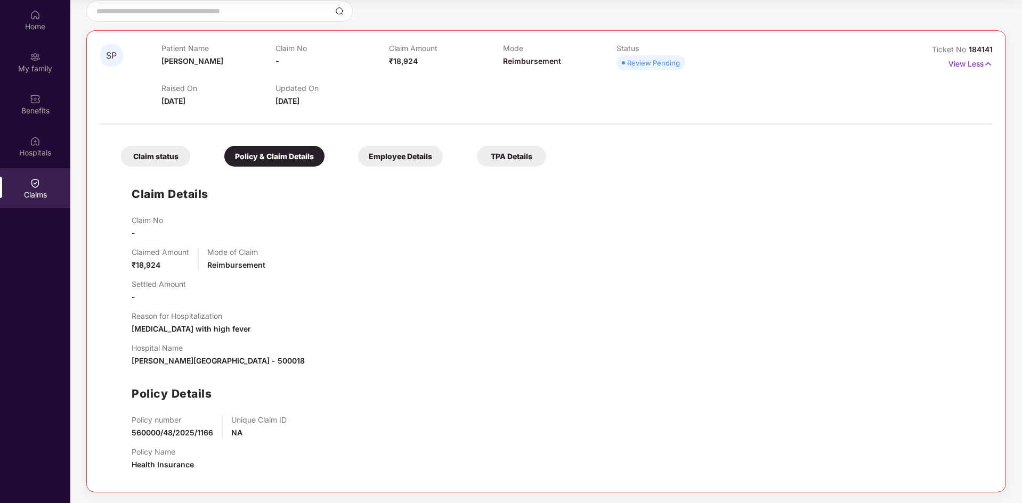
scroll to position [0, 0]
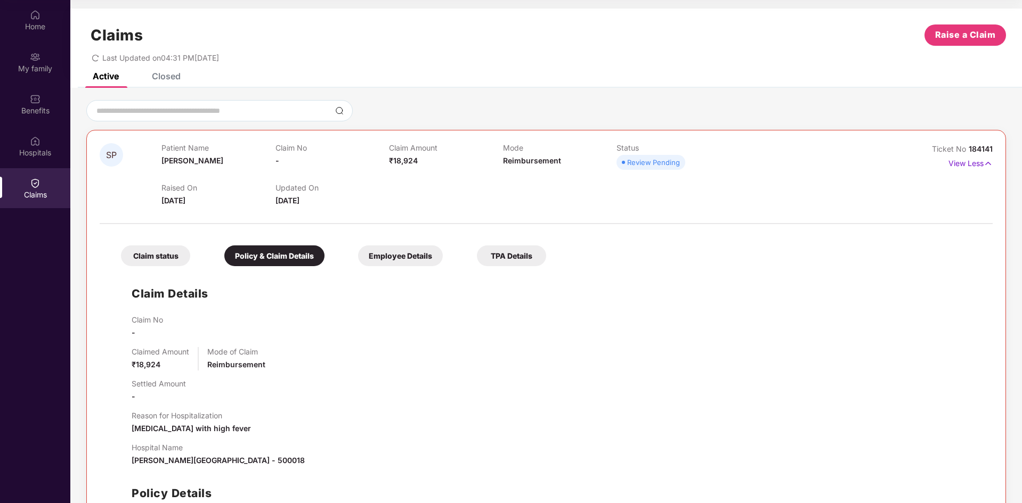
click at [639, 165] on div "Review Pending" at bounding box center [653, 162] width 53 height 11
click at [516, 253] on div "TPA Details" at bounding box center [511, 256] width 69 height 21
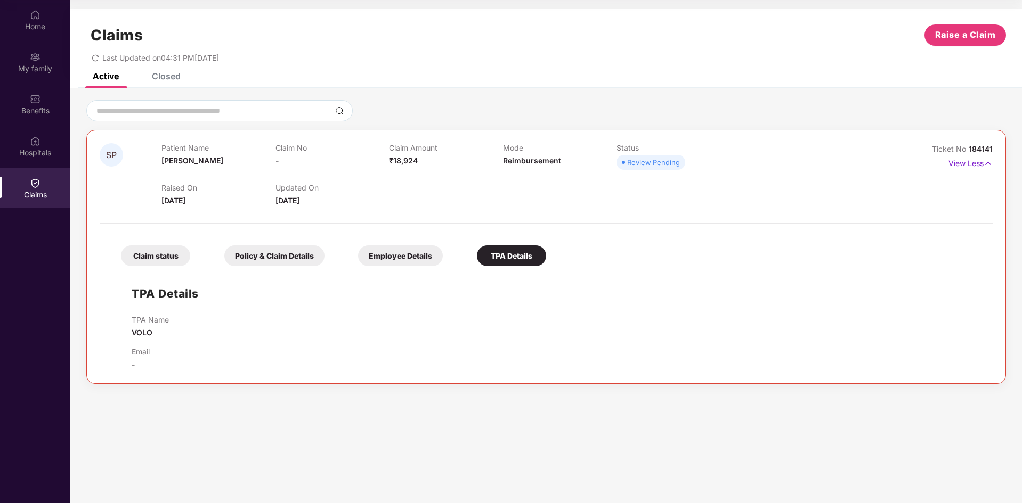
click at [516, 253] on div "TPA Details" at bounding box center [511, 256] width 69 height 21
click at [411, 267] on div "Claim status Policy & Claim Details Employee Details TPA Details TPA Details TP…" at bounding box center [546, 300] width 893 height 141
click at [403, 256] on div "Employee Details" at bounding box center [400, 256] width 85 height 21
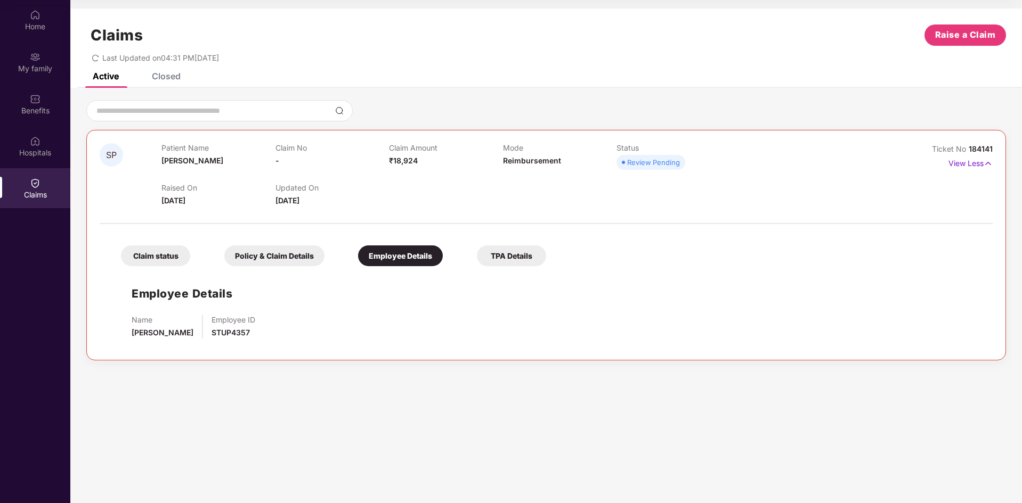
click at [310, 255] on div "Policy & Claim Details" at bounding box center [274, 256] width 100 height 21
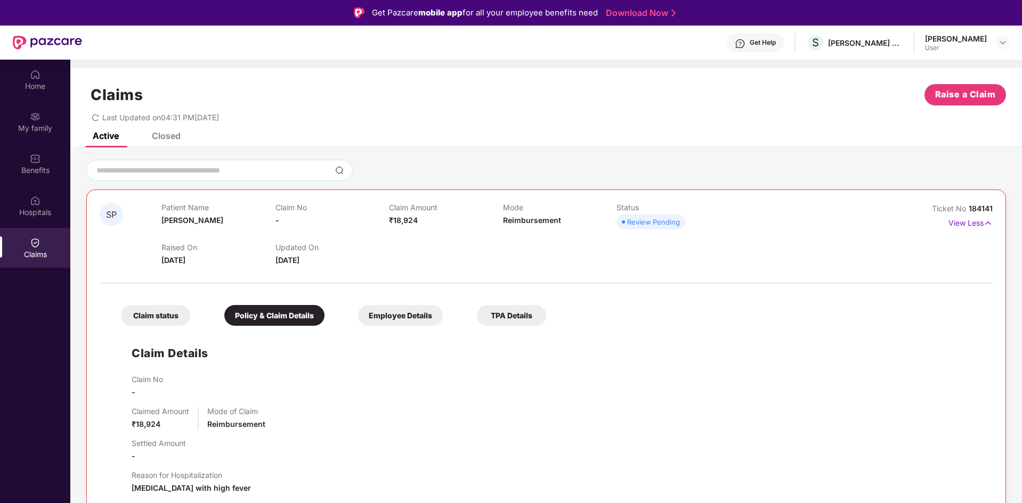
click at [169, 259] on span "10 Oct 2025" at bounding box center [173, 260] width 24 height 9
click at [104, 211] on span "SP" at bounding box center [111, 214] width 23 height 23
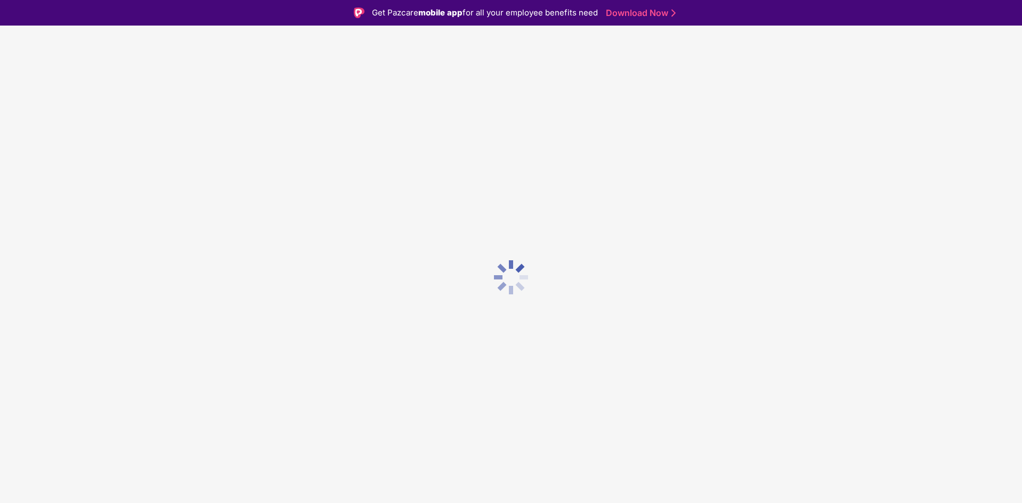
scroll to position [26, 0]
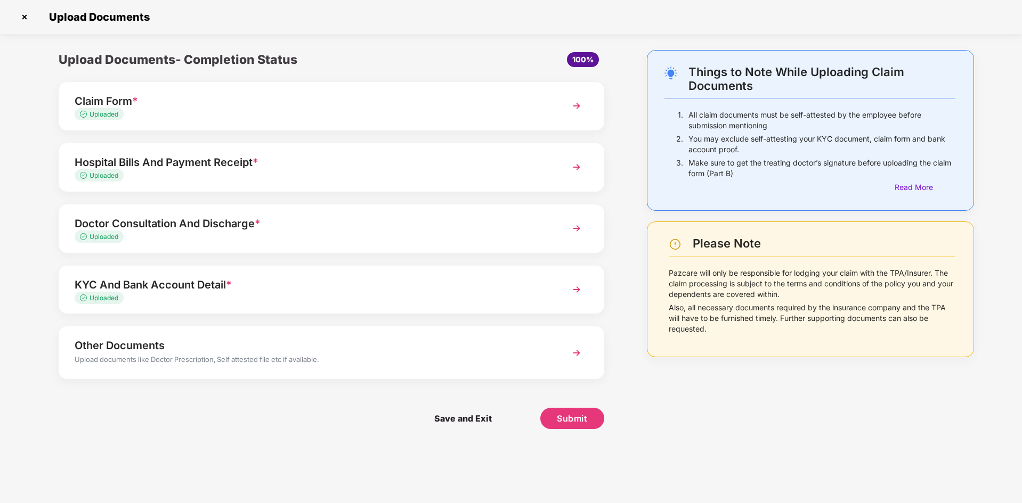
click at [123, 112] on span "Uploaded" at bounding box center [99, 114] width 49 height 12
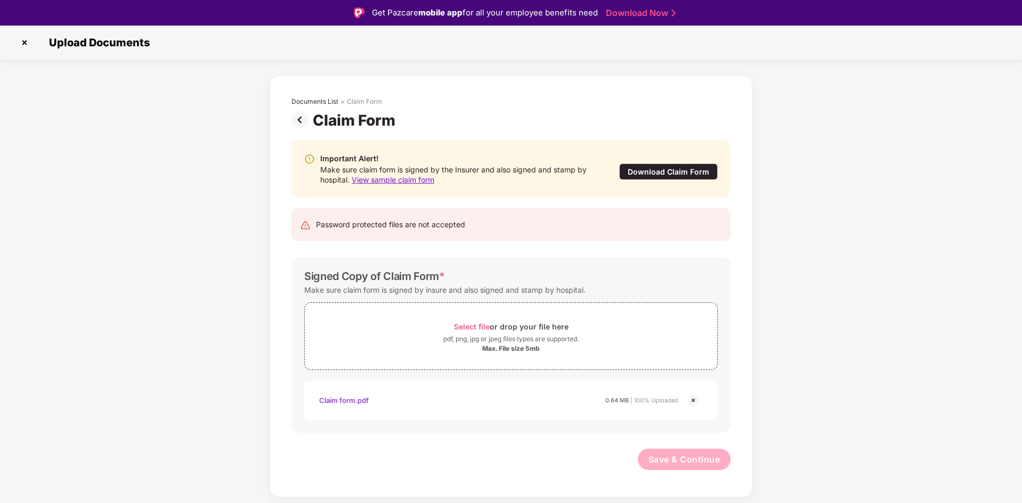
scroll to position [26, 0]
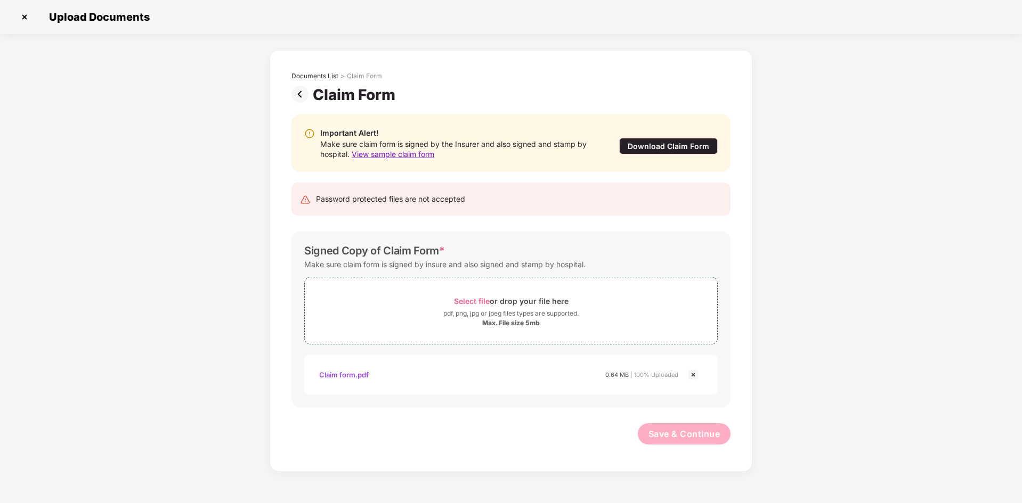
click at [300, 93] on img at bounding box center [301, 94] width 21 height 17
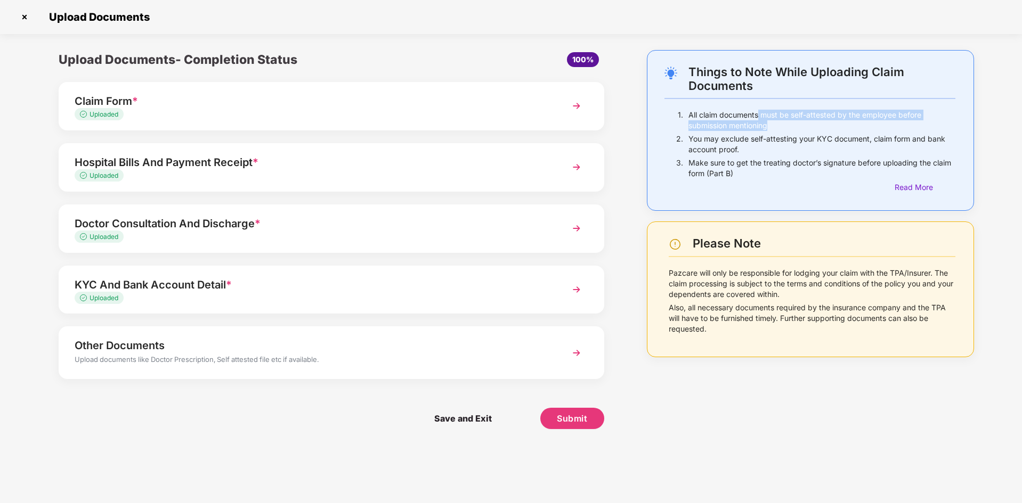
drag, startPoint x: 760, startPoint y: 113, endPoint x: 780, endPoint y: 126, distance: 23.9
click at [780, 126] on p "All claim documents must be self-attested by the employee before submission men…" at bounding box center [821, 120] width 267 height 21
drag, startPoint x: 741, startPoint y: 140, endPoint x: 866, endPoint y: 143, distance: 125.8
click at [866, 143] on p "You may exclude self-attesting your KYC document, claim form and bank account p…" at bounding box center [821, 144] width 267 height 21
drag, startPoint x: 880, startPoint y: 142, endPoint x: 914, endPoint y: 141, distance: 34.6
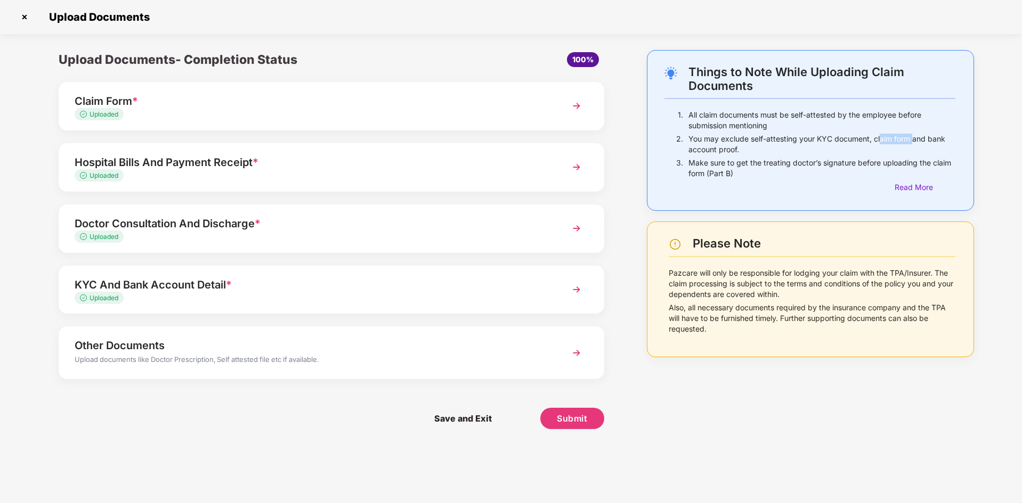
click at [914, 141] on p "You may exclude self-attesting your KYC document, claim form and bank account p…" at bounding box center [821, 144] width 267 height 21
click at [792, 147] on p "You may exclude self-attesting your KYC document, claim form and bank account p…" at bounding box center [821, 144] width 267 height 21
click at [226, 165] on div "Hospital Bills And Payment Receipt *" at bounding box center [310, 162] width 470 height 17
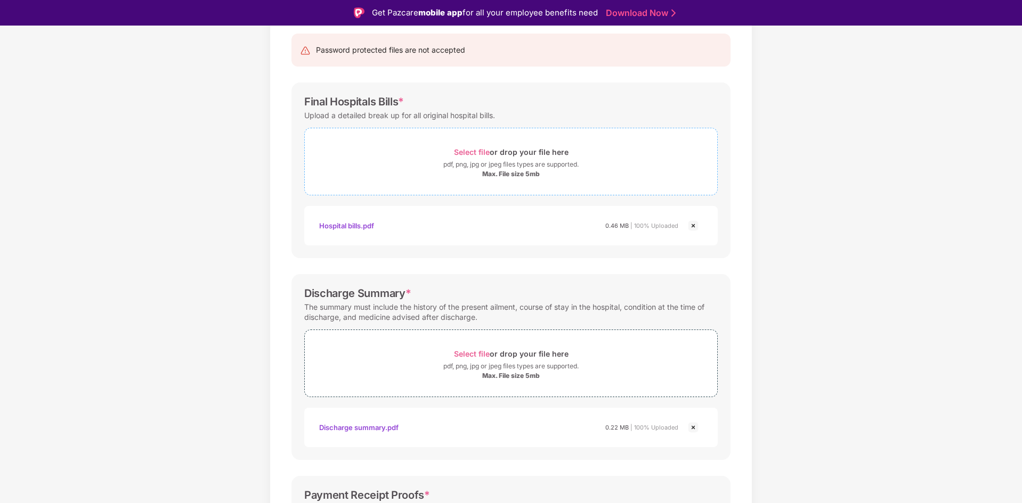
scroll to position [53, 0]
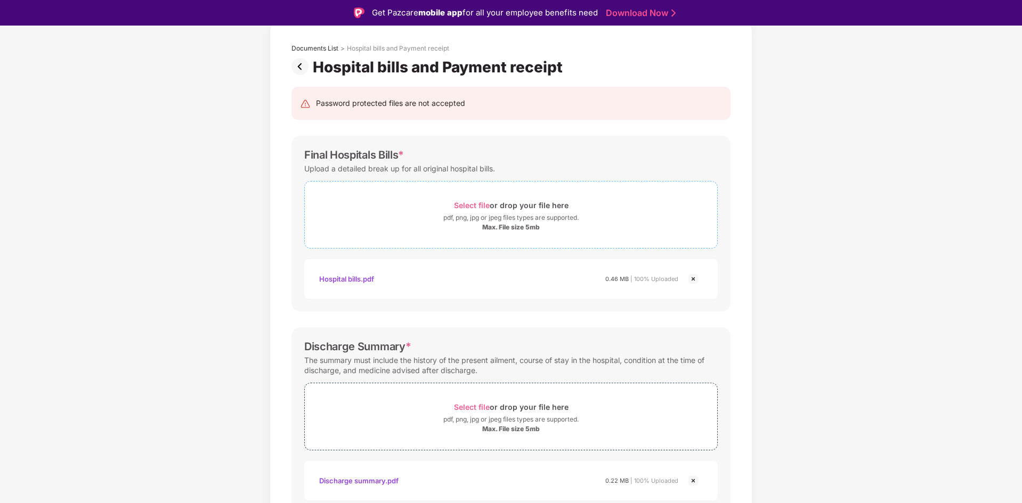
click at [493, 229] on div "Max. File size 5mb" at bounding box center [511, 227] width 58 height 9
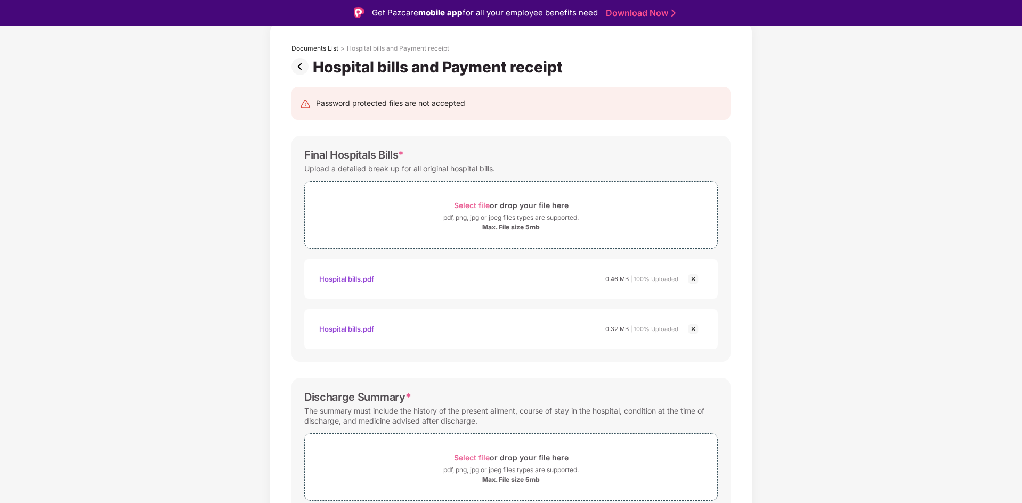
click at [694, 279] on img at bounding box center [693, 279] width 13 height 13
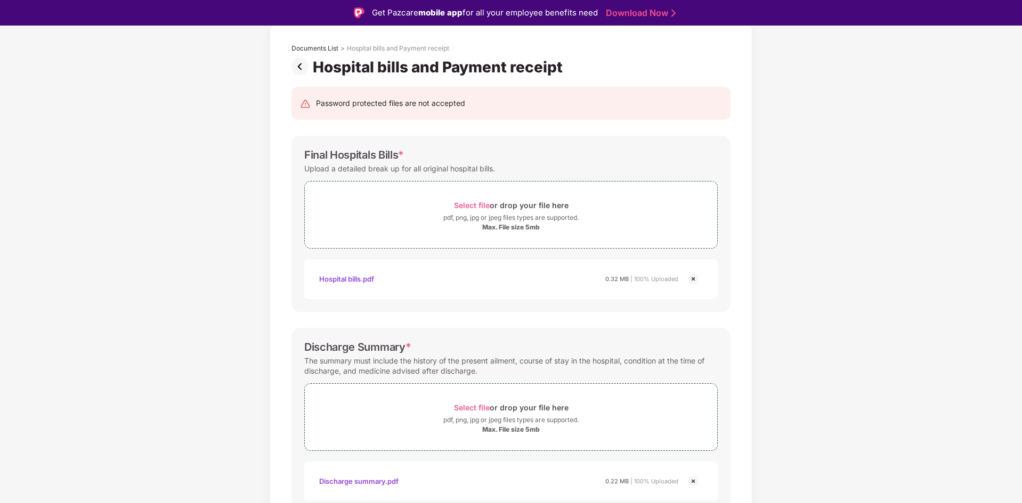
click at [691, 279] on img at bounding box center [693, 279] width 13 height 13
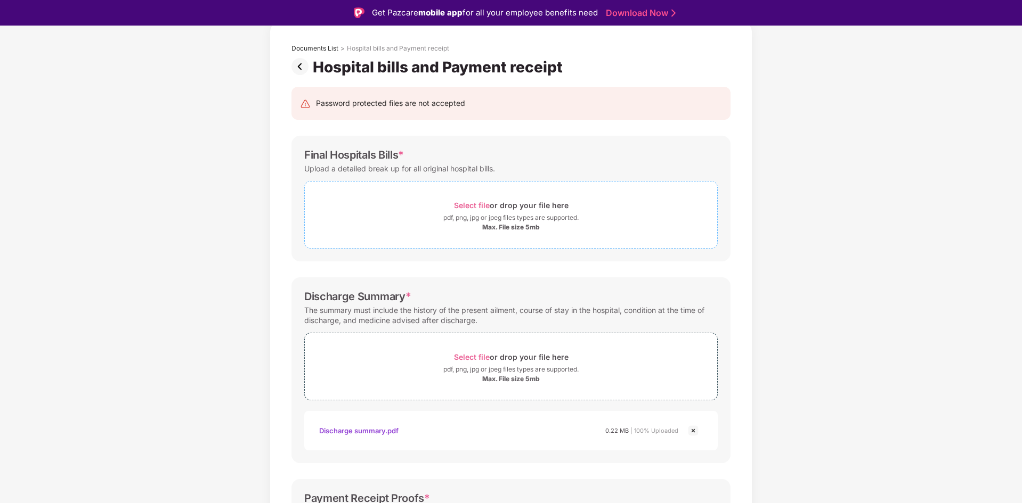
click at [459, 221] on div "pdf, png, jpg or jpeg files types are supported." at bounding box center [510, 218] width 135 height 11
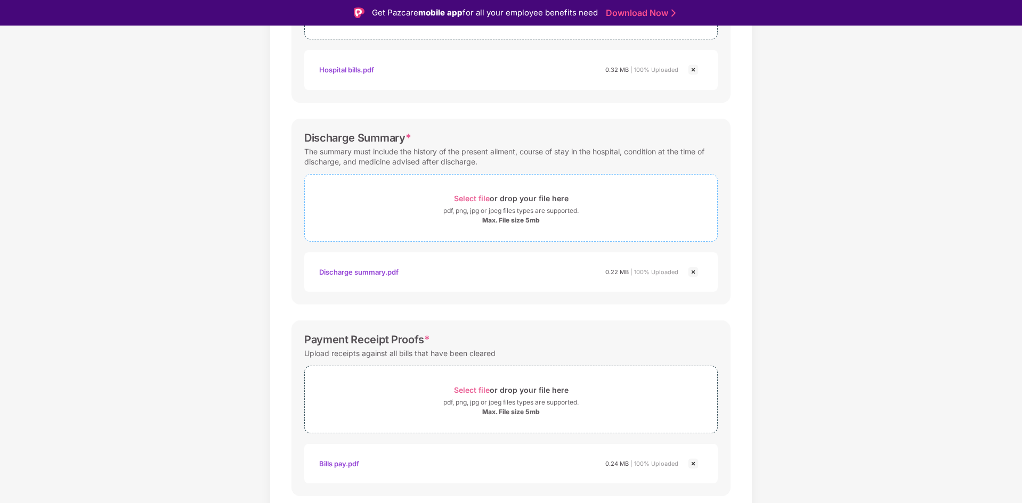
scroll to position [266, 0]
click at [482, 218] on div "Max. File size 5mb" at bounding box center [511, 217] width 58 height 9
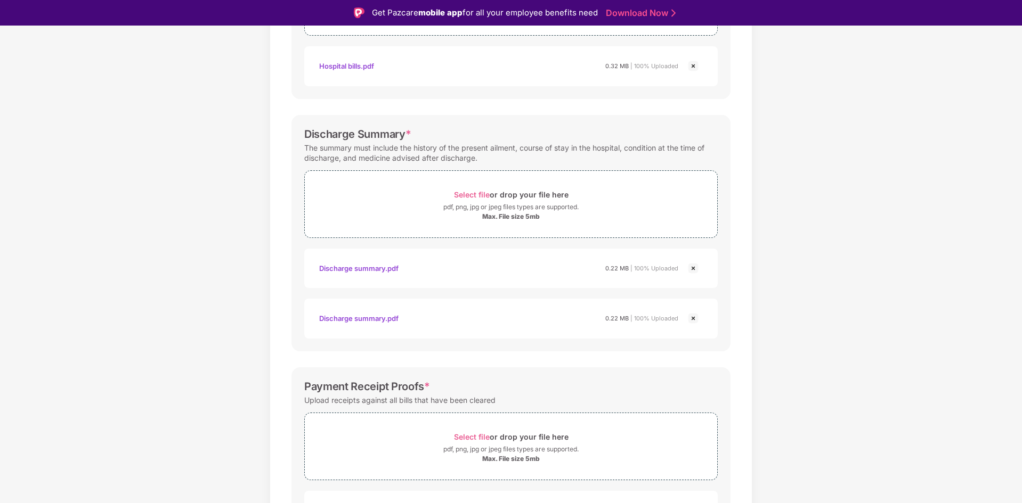
click at [694, 267] on img at bounding box center [693, 268] width 13 height 13
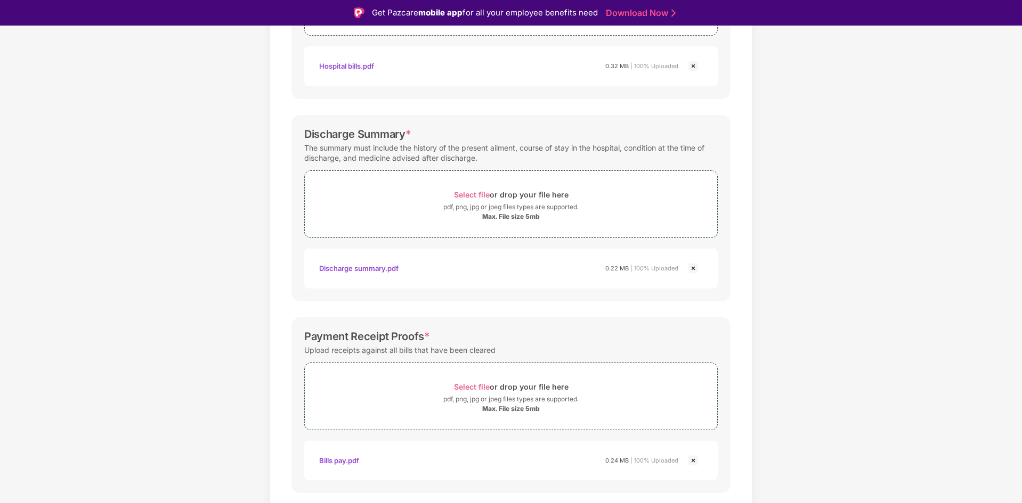
click at [689, 267] on img at bounding box center [693, 268] width 13 height 13
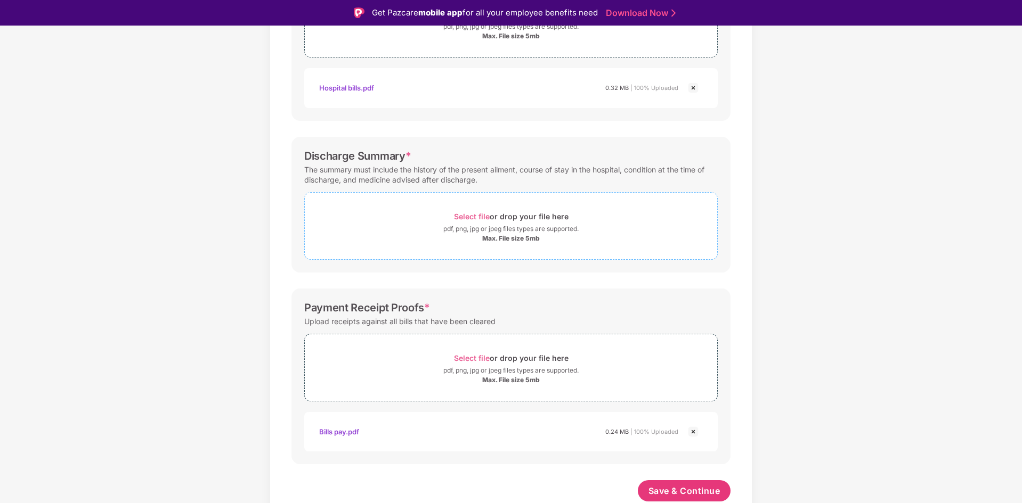
click at [436, 231] on div "pdf, png, jpg or jpeg files types are supported." at bounding box center [511, 229] width 412 height 11
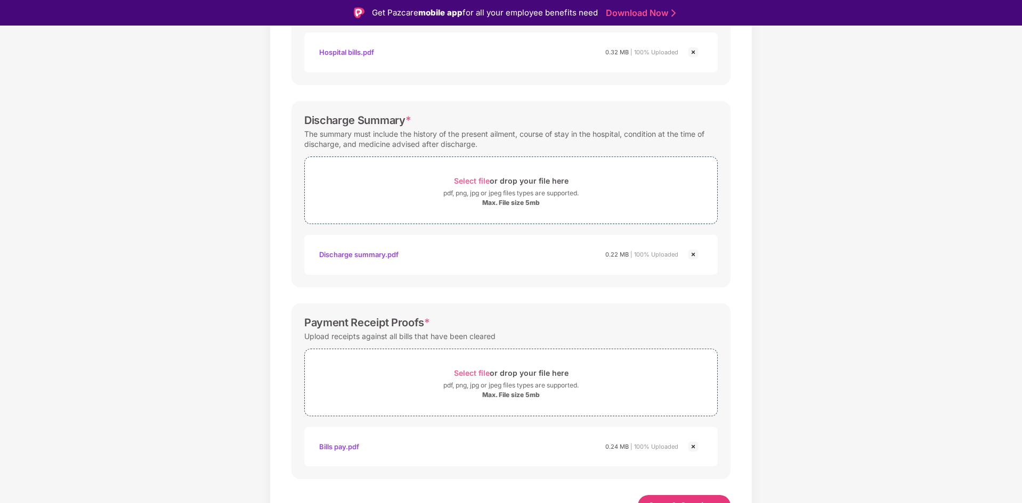
scroll to position [295, 0]
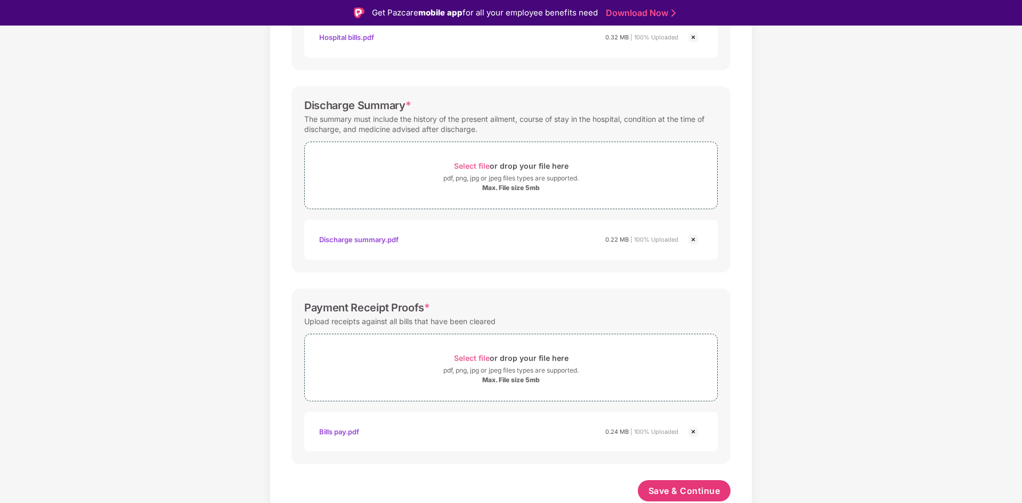
click at [695, 433] on img at bounding box center [693, 432] width 13 height 13
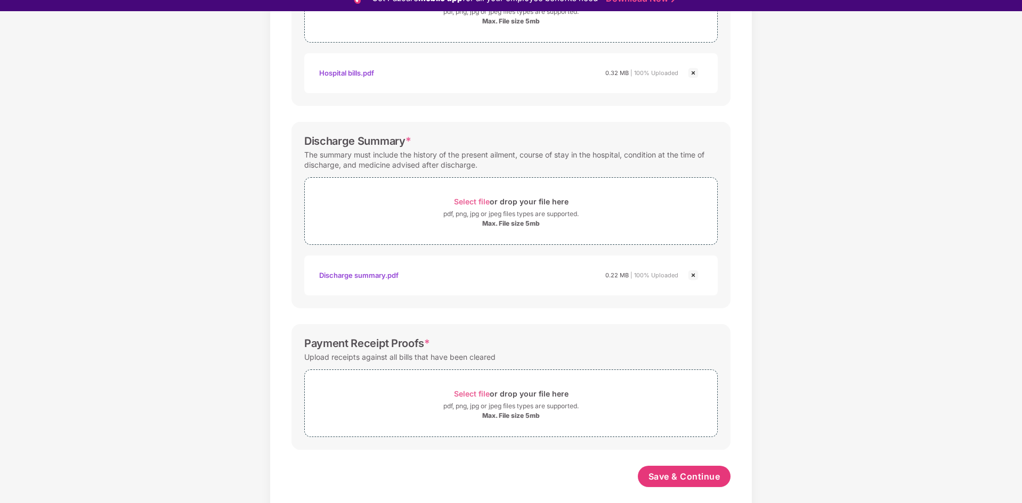
scroll to position [26, 0]
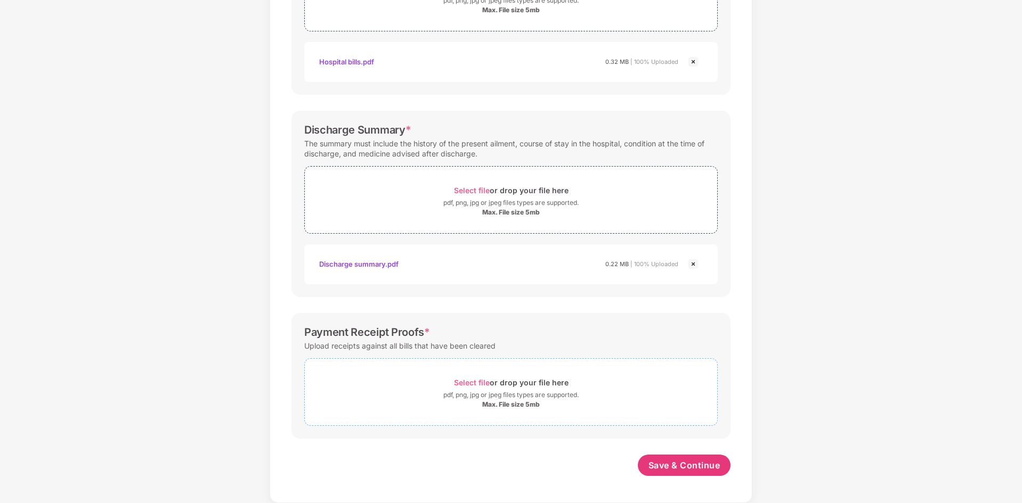
click at [488, 384] on span "Select file" at bounding box center [472, 382] width 36 height 9
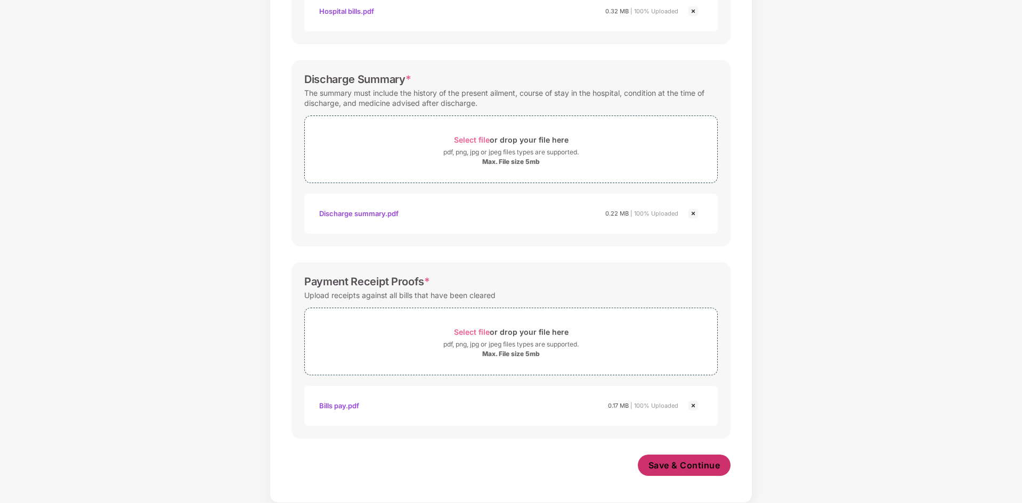
scroll to position [296, 0]
click at [687, 465] on span "Save & Continue" at bounding box center [684, 466] width 72 height 12
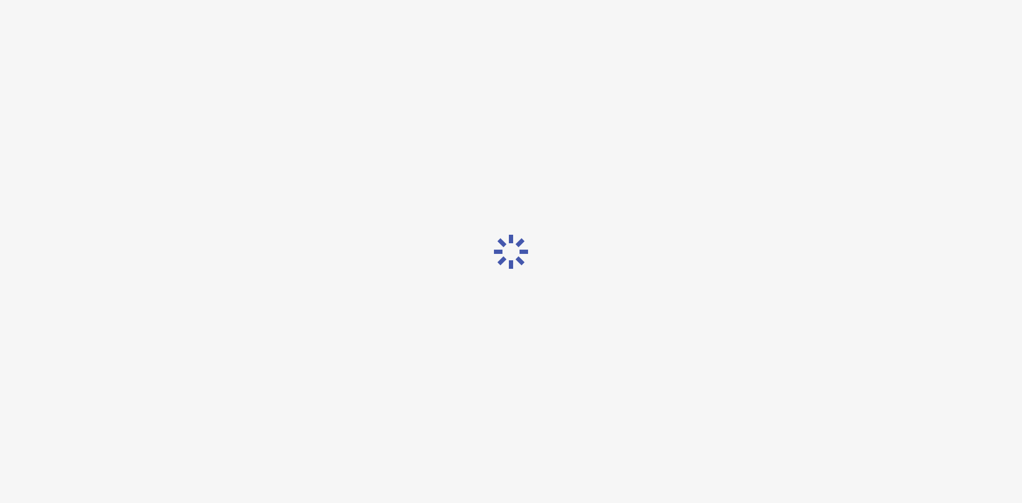
scroll to position [0, 0]
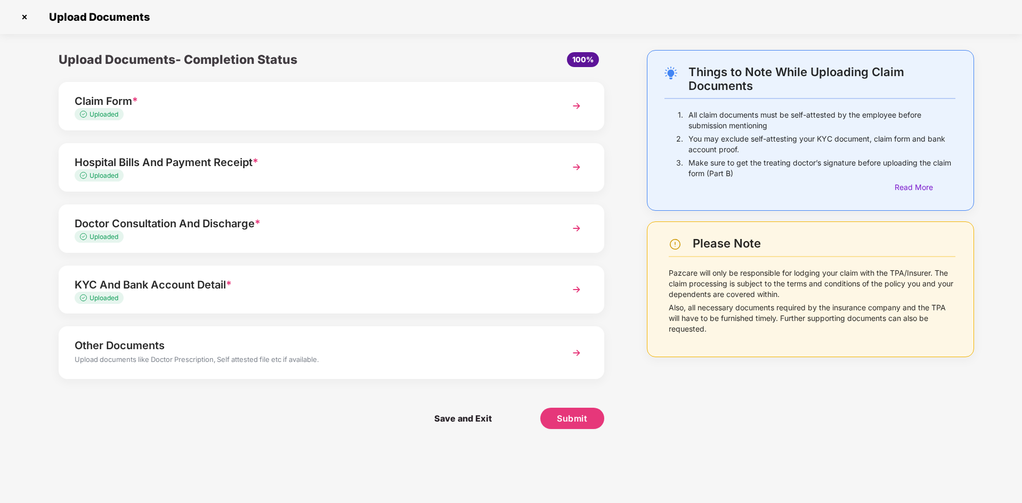
click at [182, 222] on div "Doctor Consultation And Discharge *" at bounding box center [310, 223] width 470 height 17
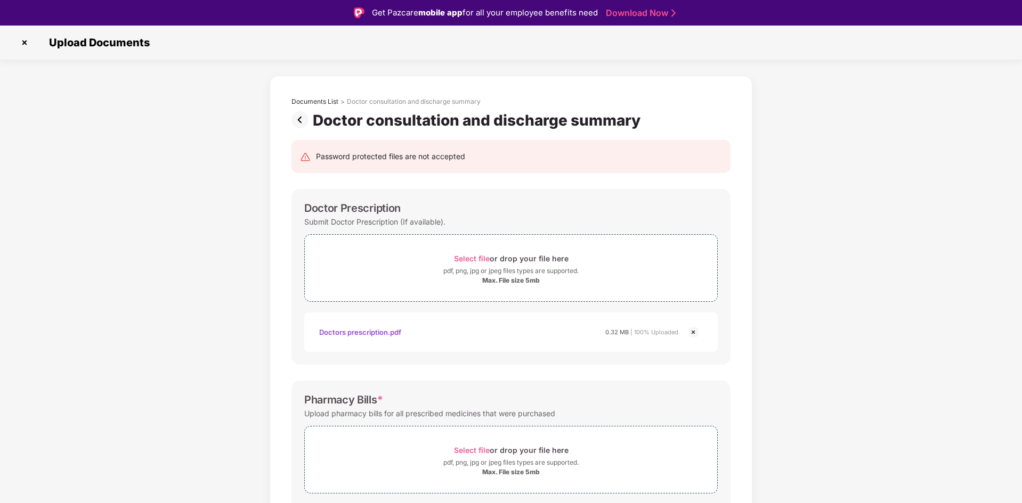
click at [694, 331] on img at bounding box center [693, 332] width 13 height 13
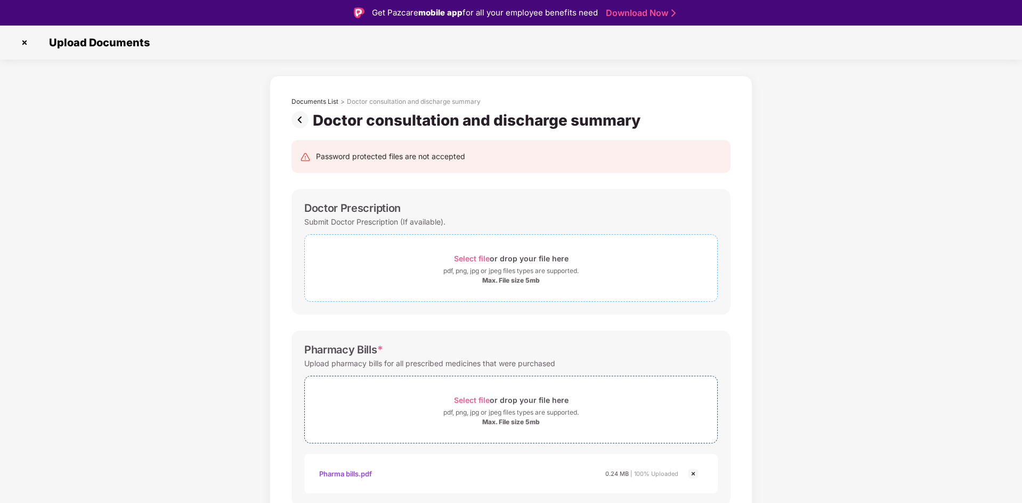
click at [408, 261] on div "Select file or drop your file here" at bounding box center [511, 258] width 412 height 14
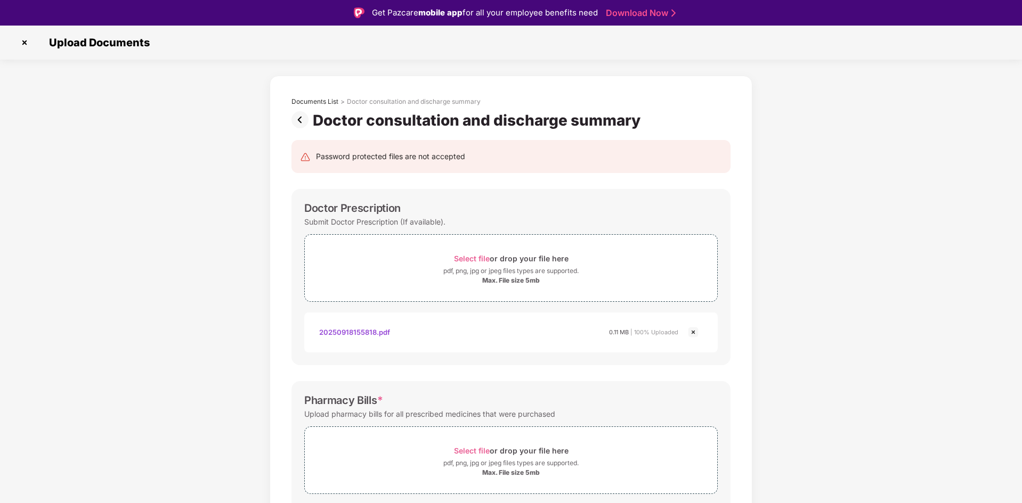
click at [694, 332] on img at bounding box center [693, 332] width 13 height 13
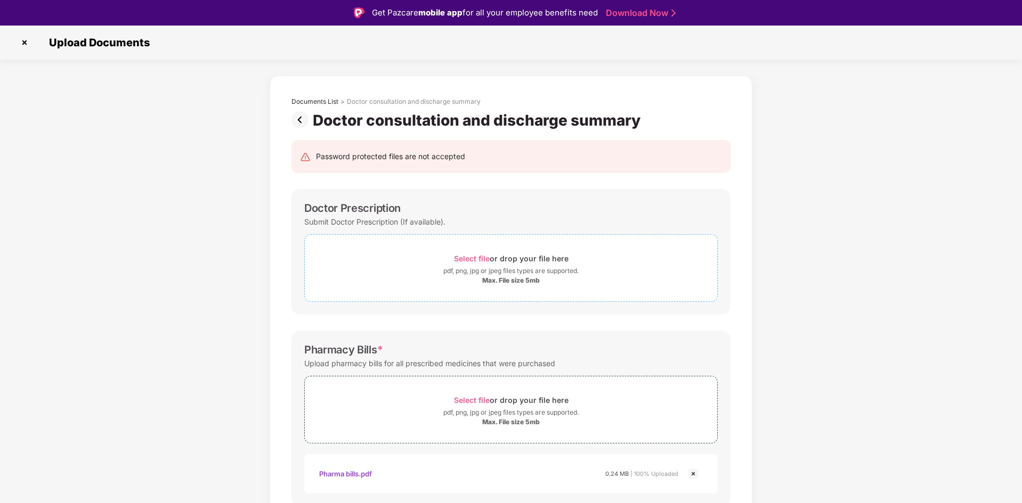
click at [448, 261] on div "Select file or drop your file here" at bounding box center [511, 258] width 412 height 14
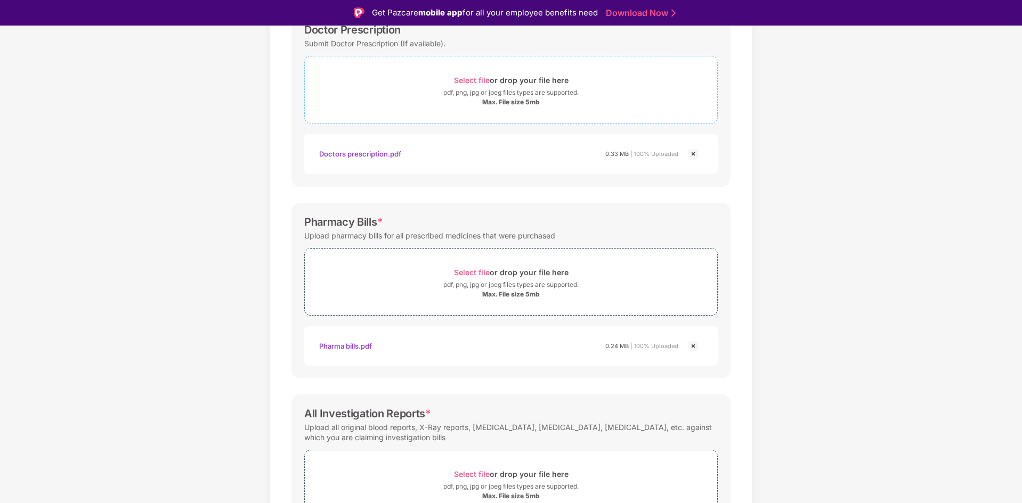
scroll to position [213, 0]
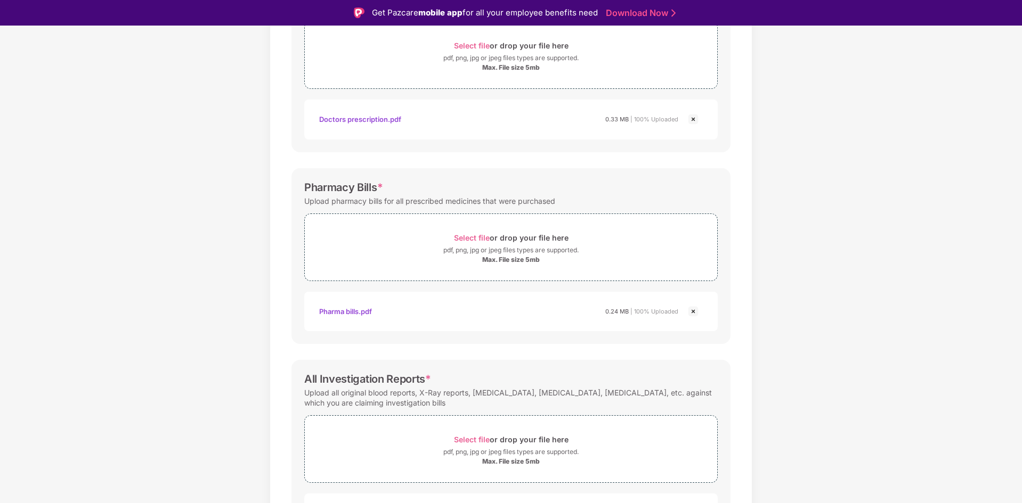
click at [694, 311] on img at bounding box center [693, 311] width 13 height 13
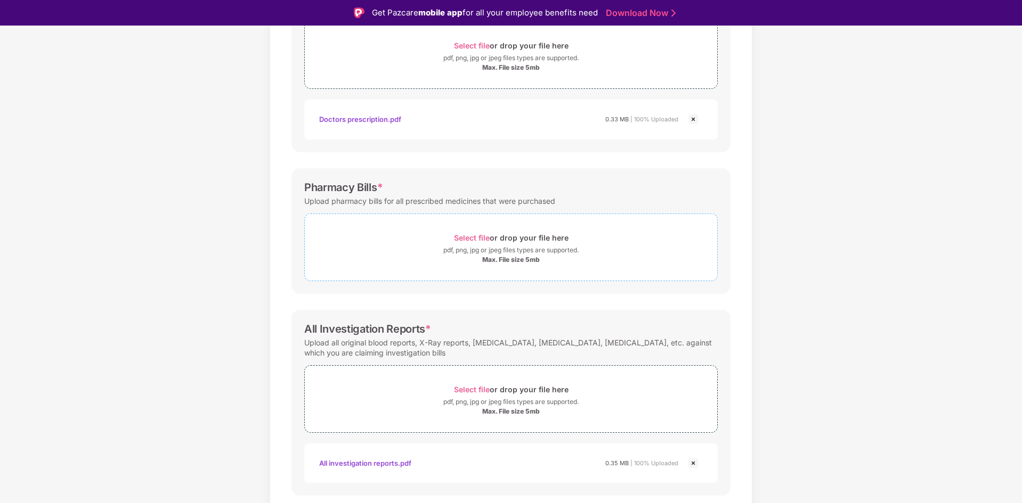
click at [419, 252] on div "pdf, png, jpg or jpeg files types are supported." at bounding box center [511, 250] width 412 height 11
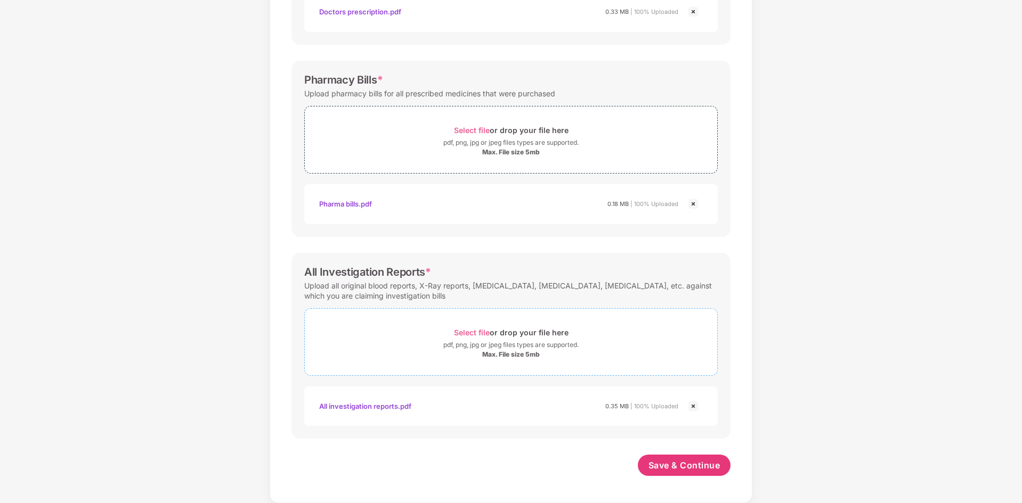
scroll to position [295, 0]
click at [457, 340] on div "pdf, png, jpg or jpeg files types are supported." at bounding box center [510, 345] width 135 height 11
click at [693, 403] on img at bounding box center [693, 406] width 13 height 13
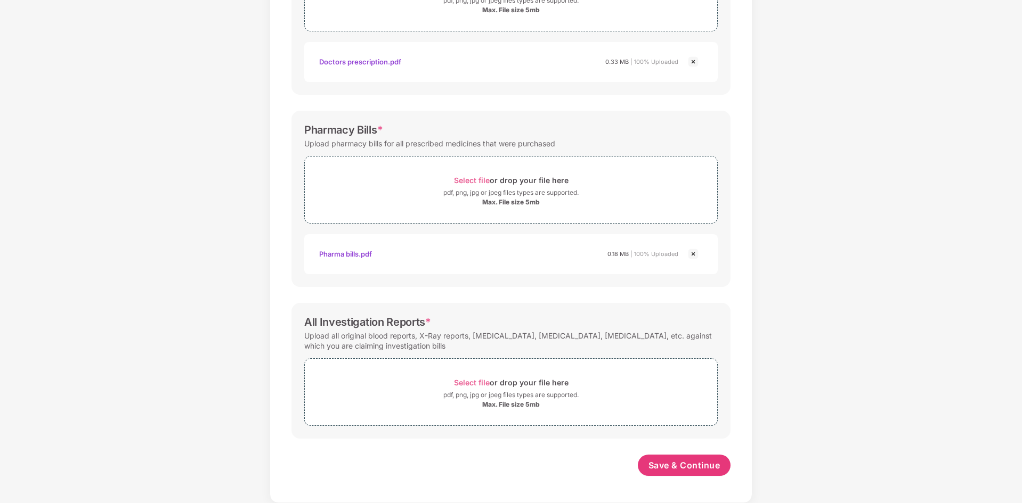
scroll to position [245, 0]
click at [410, 365] on div "Select file or drop your file here pdf, png, jpg or jpeg files types are suppor…" at bounding box center [510, 393] width 413 height 68
click at [455, 384] on span "Select file" at bounding box center [472, 382] width 36 height 9
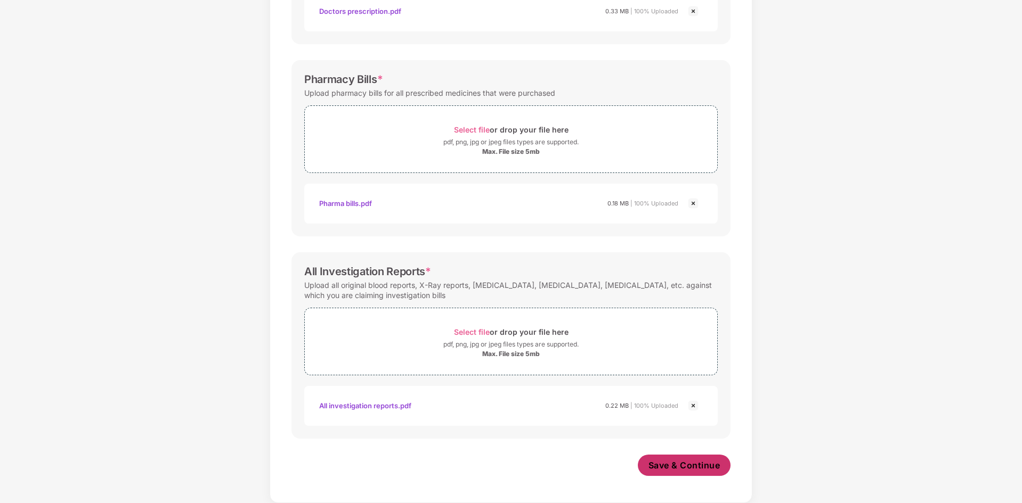
scroll to position [296, 0]
click at [697, 466] on span "Save & Continue" at bounding box center [684, 466] width 72 height 12
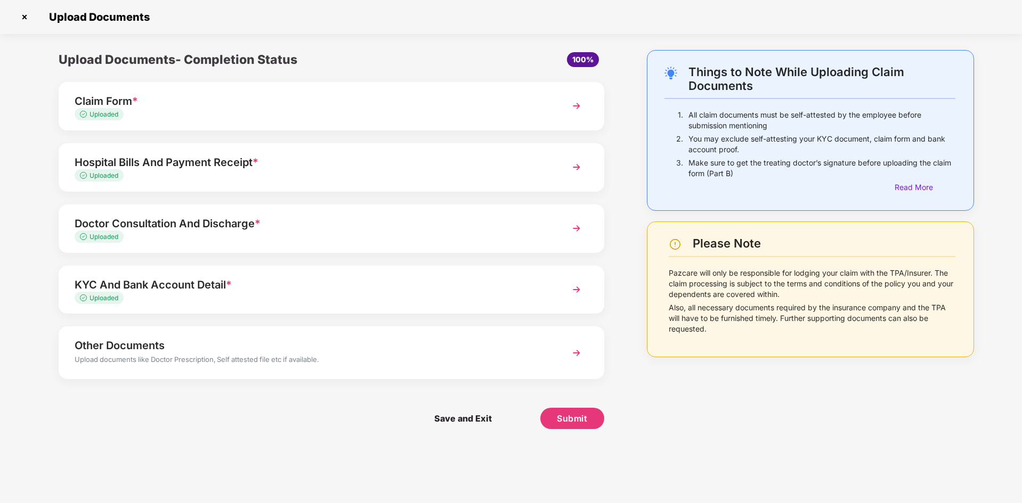
click at [212, 281] on div "KYC And Bank Account Detail *" at bounding box center [310, 284] width 470 height 17
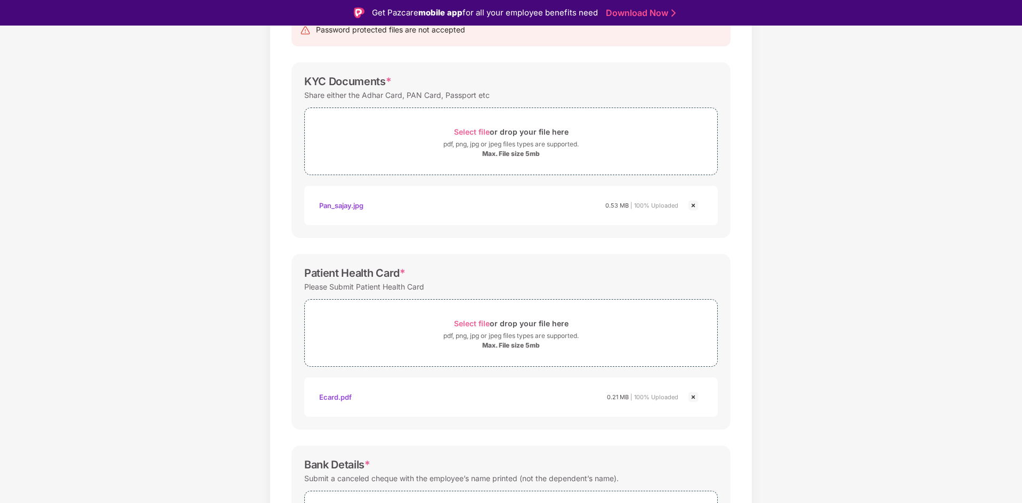
scroll to position [124, 0]
click at [691, 401] on img at bounding box center [693, 400] width 13 height 13
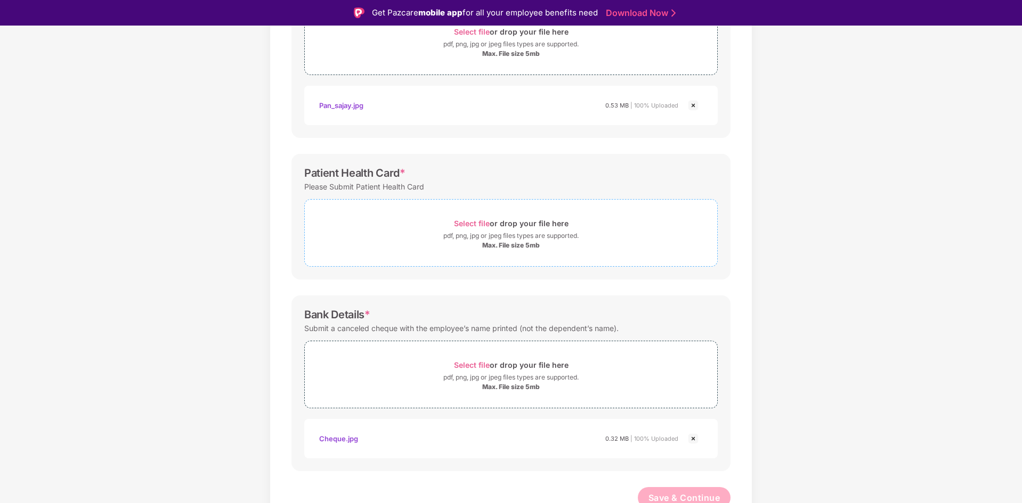
scroll to position [234, 0]
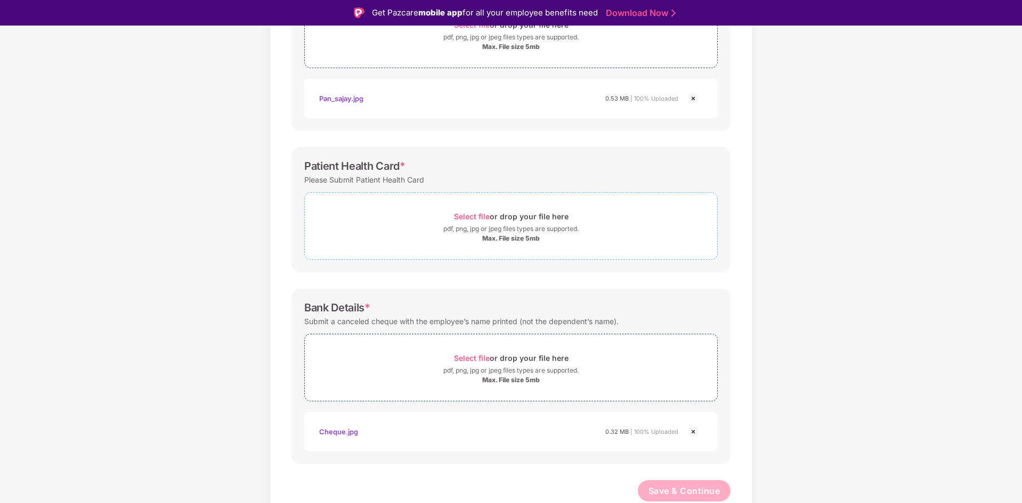
click at [459, 240] on div "Max. File size 5mb" at bounding box center [511, 238] width 412 height 9
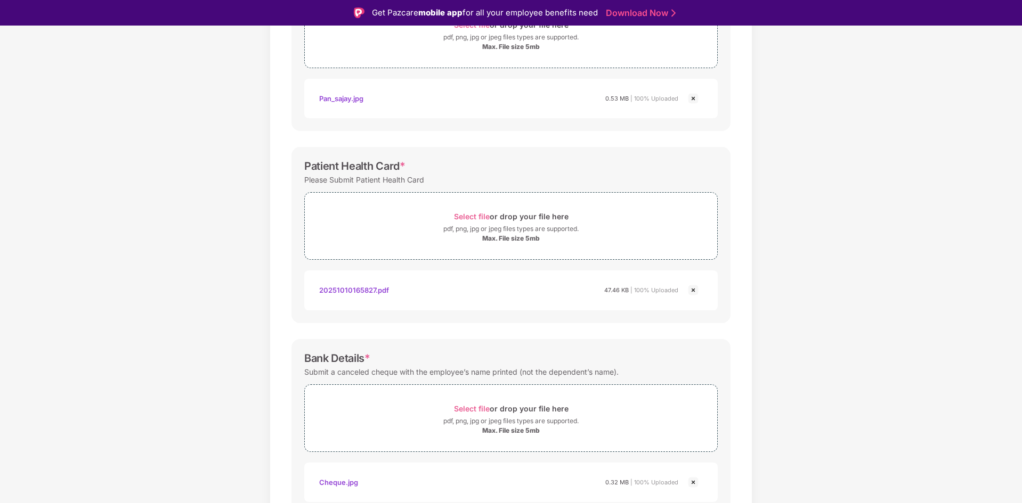
click at [695, 292] on img at bounding box center [693, 290] width 13 height 13
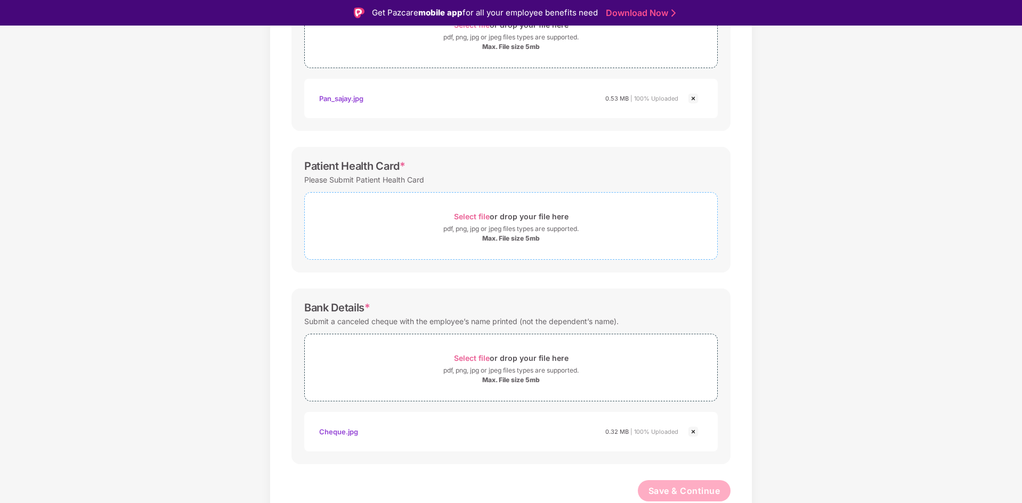
click at [455, 234] on div "pdf, png, jpg or jpeg files types are supported." at bounding box center [510, 229] width 135 height 11
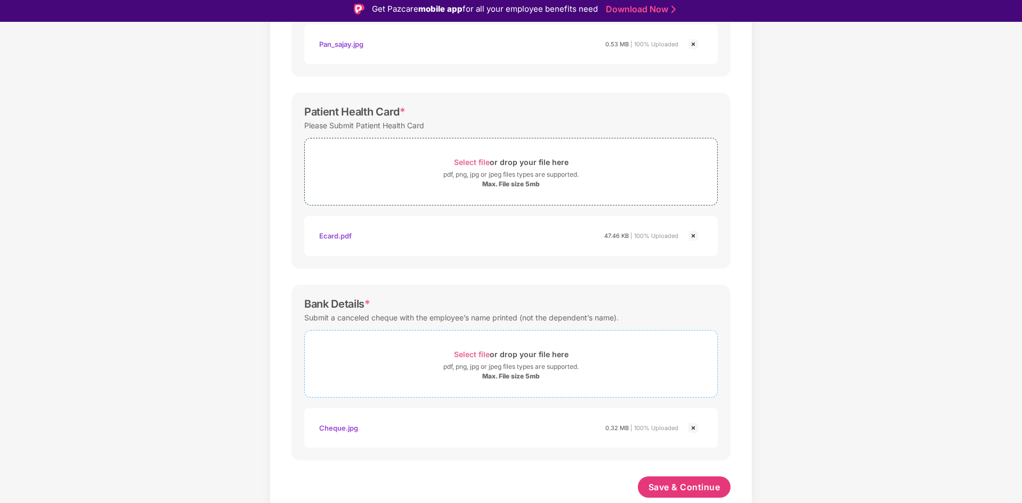
scroll to position [26, 0]
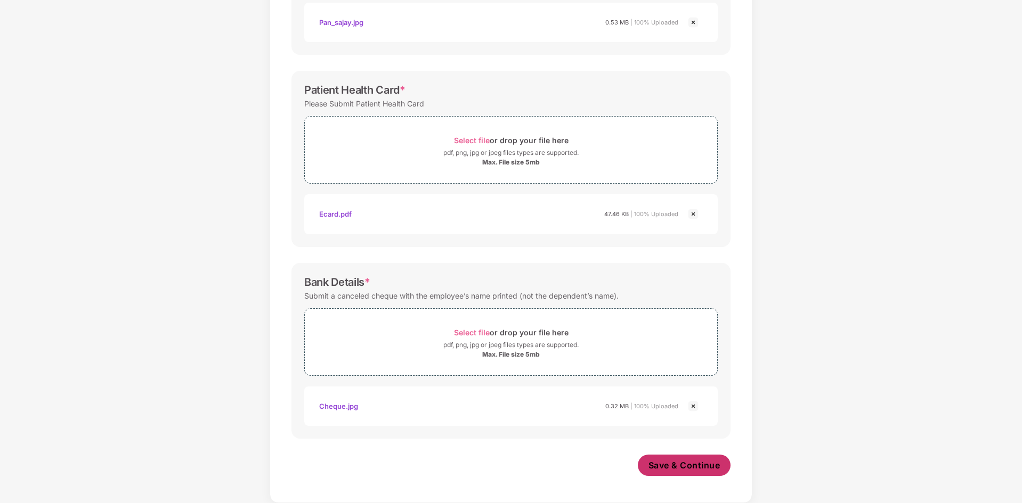
click at [673, 463] on span "Save & Continue" at bounding box center [684, 466] width 72 height 12
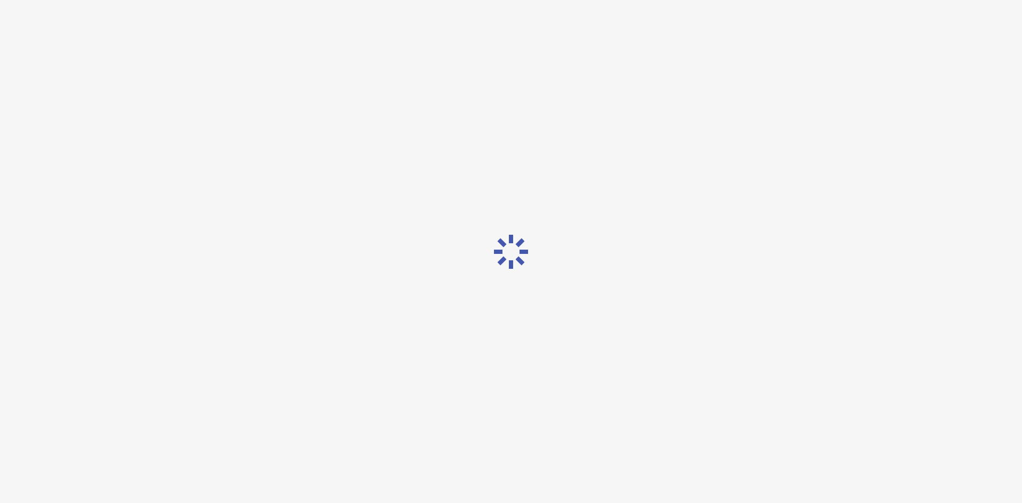
scroll to position [0, 0]
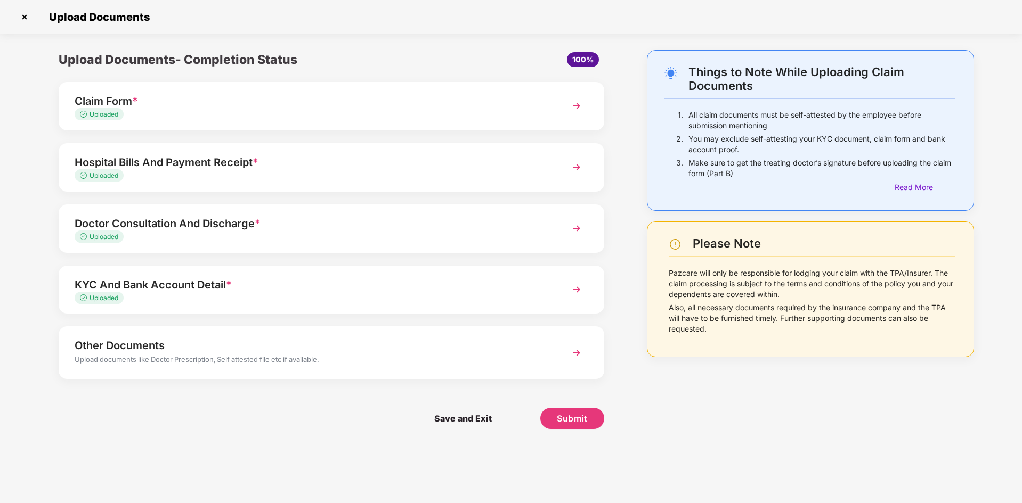
click at [222, 106] on div "Claim Form *" at bounding box center [310, 101] width 470 height 17
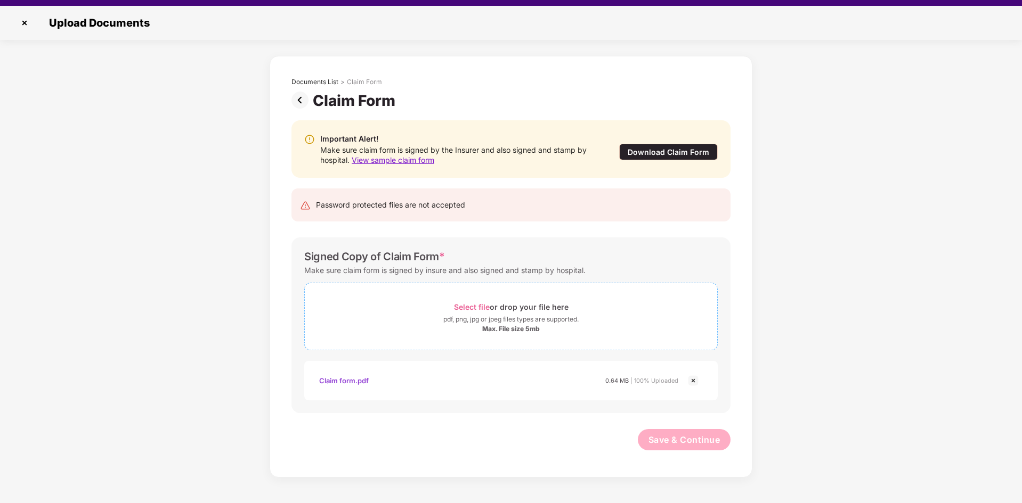
scroll to position [26, 0]
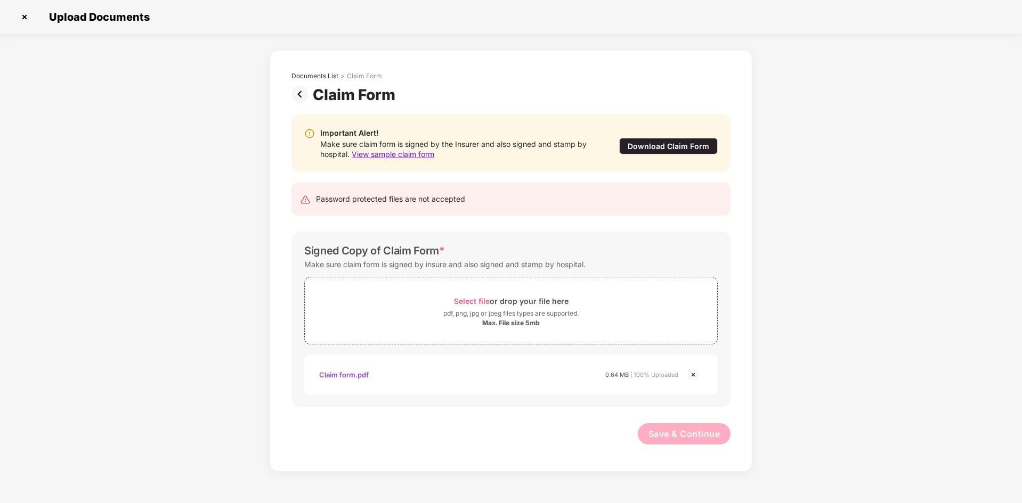
click at [300, 94] on img at bounding box center [301, 94] width 21 height 17
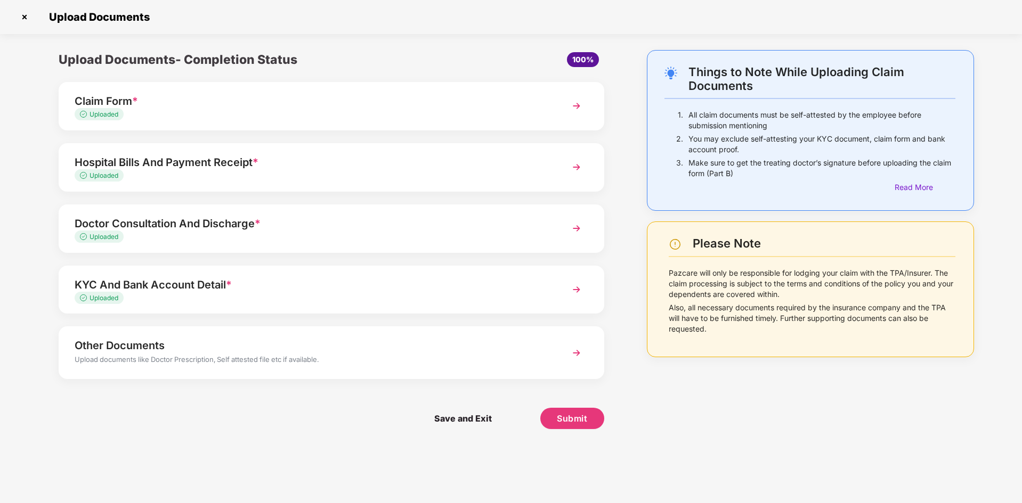
click at [247, 170] on div "Hospital Bills And Payment Receipt *" at bounding box center [310, 162] width 470 height 17
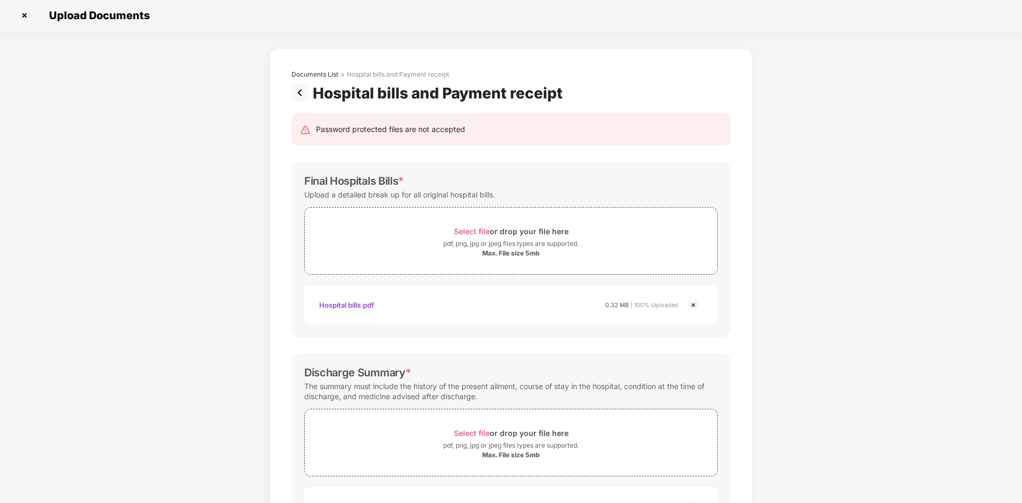
scroll to position [0, 0]
click at [302, 93] on img at bounding box center [301, 94] width 21 height 17
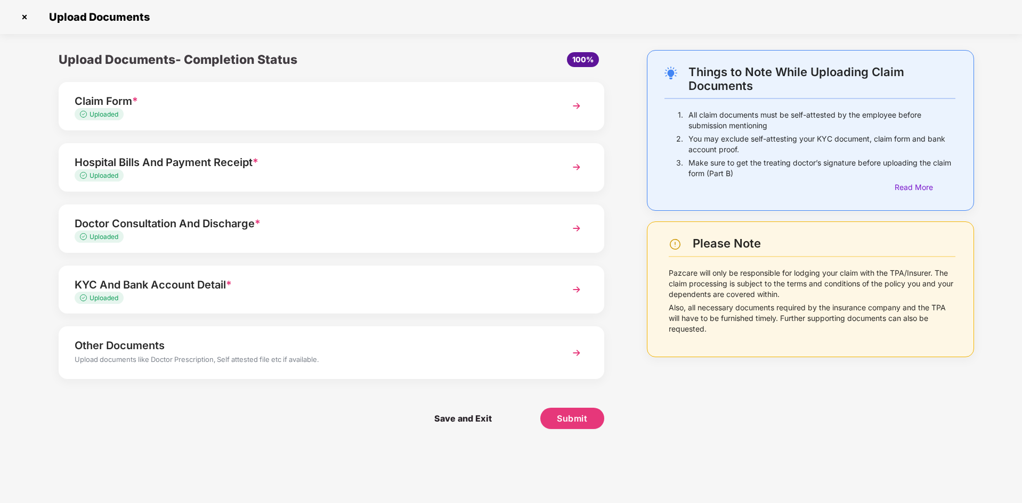
click at [157, 105] on div "Claim Form *" at bounding box center [310, 101] width 470 height 17
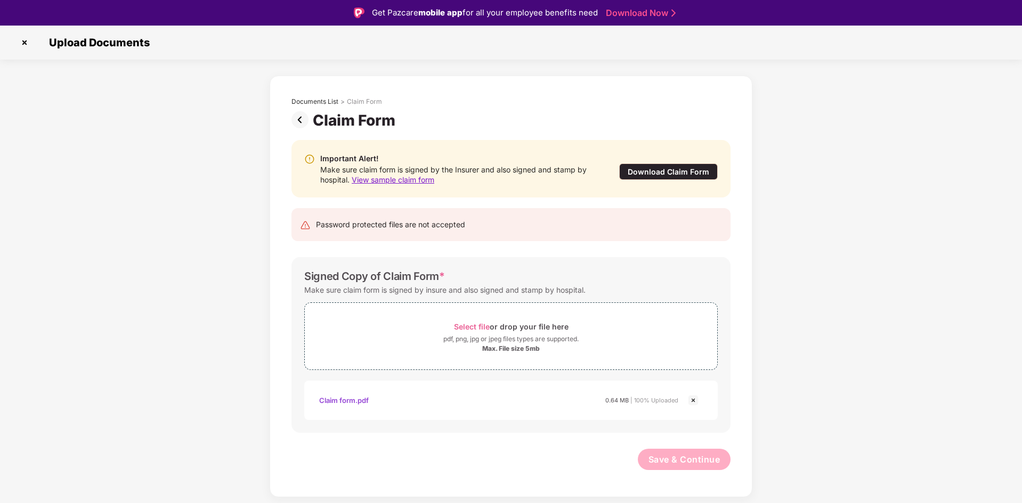
click at [299, 118] on img at bounding box center [301, 119] width 21 height 17
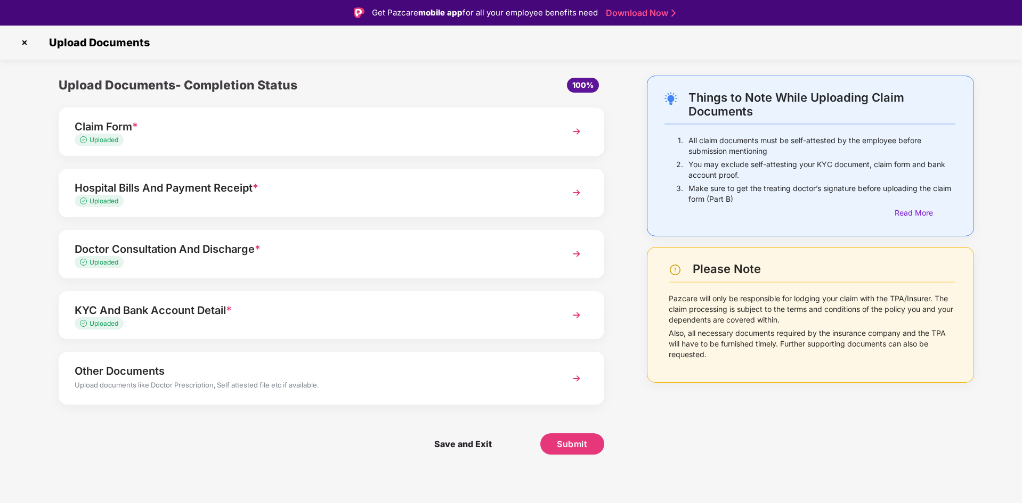
click at [138, 192] on div "Hospital Bills And Payment Receipt *" at bounding box center [310, 188] width 470 height 17
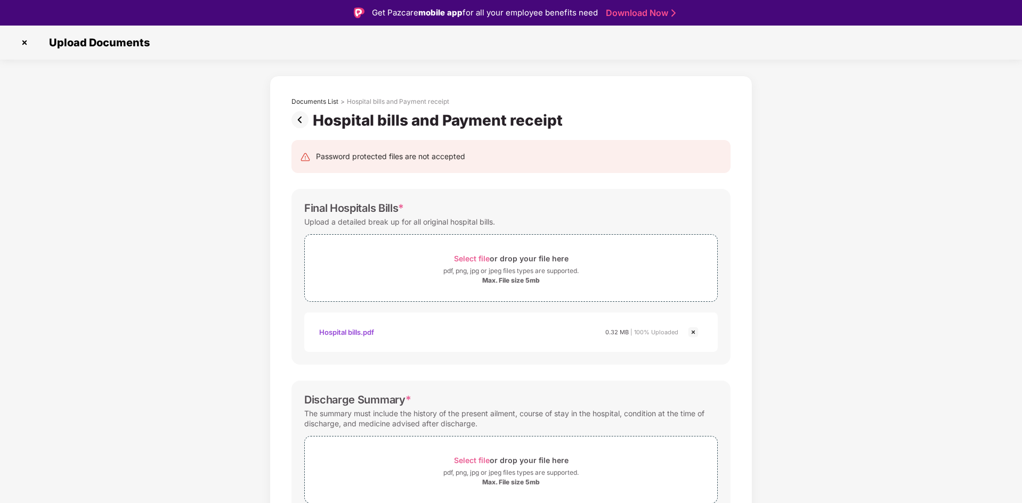
click at [298, 119] on img at bounding box center [301, 119] width 21 height 17
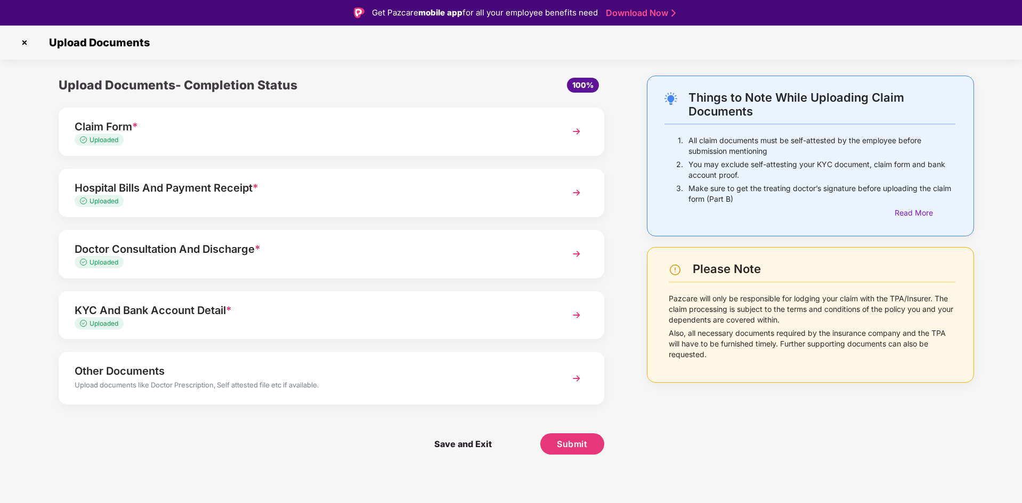
click at [218, 256] on div "Doctor Consultation And Discharge *" at bounding box center [310, 249] width 470 height 17
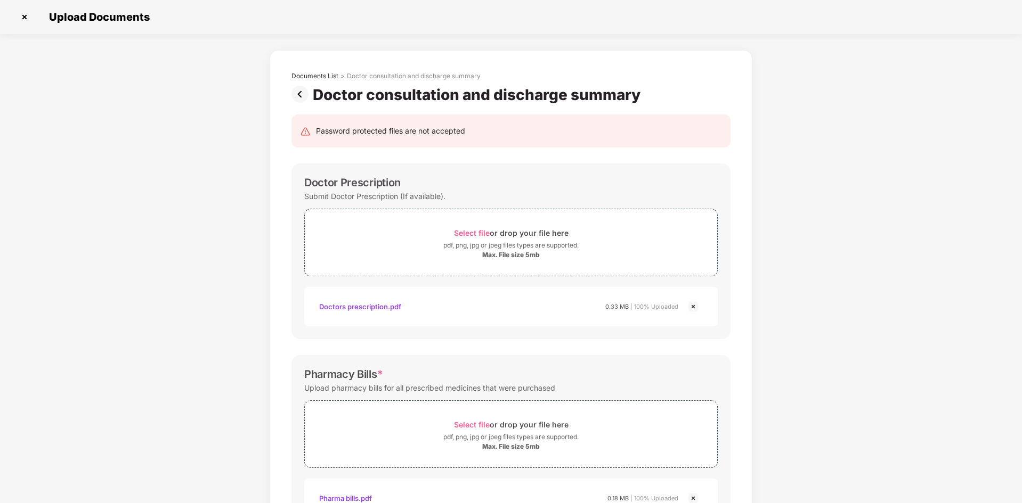
click at [302, 97] on img at bounding box center [301, 94] width 21 height 17
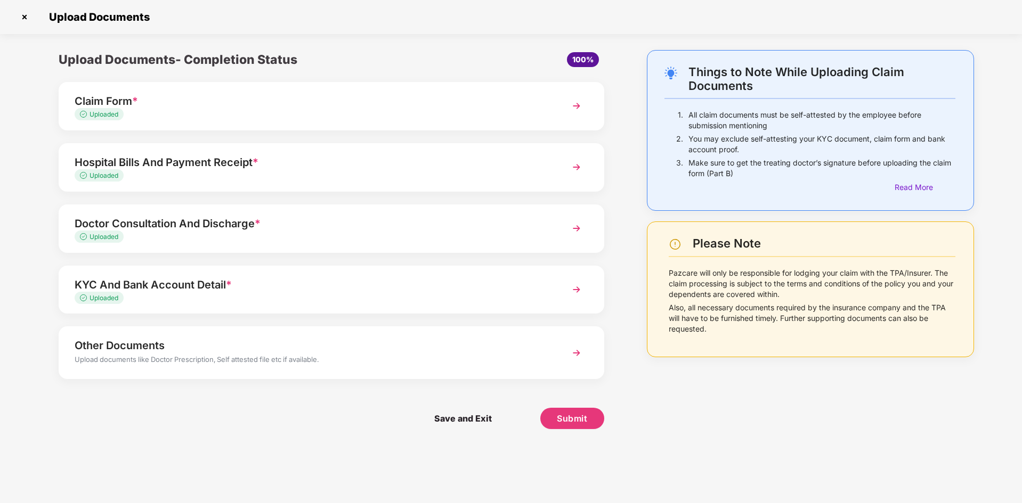
click at [240, 287] on div "KYC And Bank Account Detail *" at bounding box center [310, 284] width 470 height 17
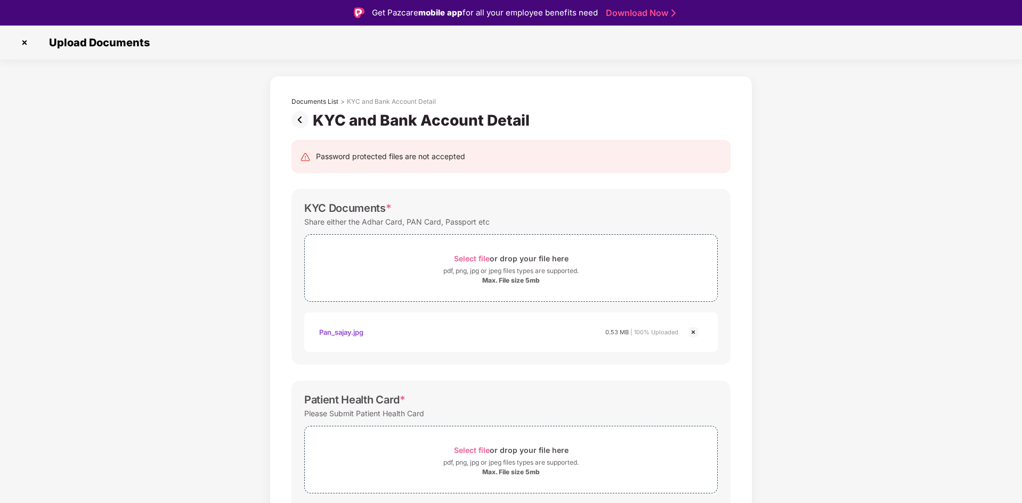
click at [303, 122] on img at bounding box center [301, 119] width 21 height 17
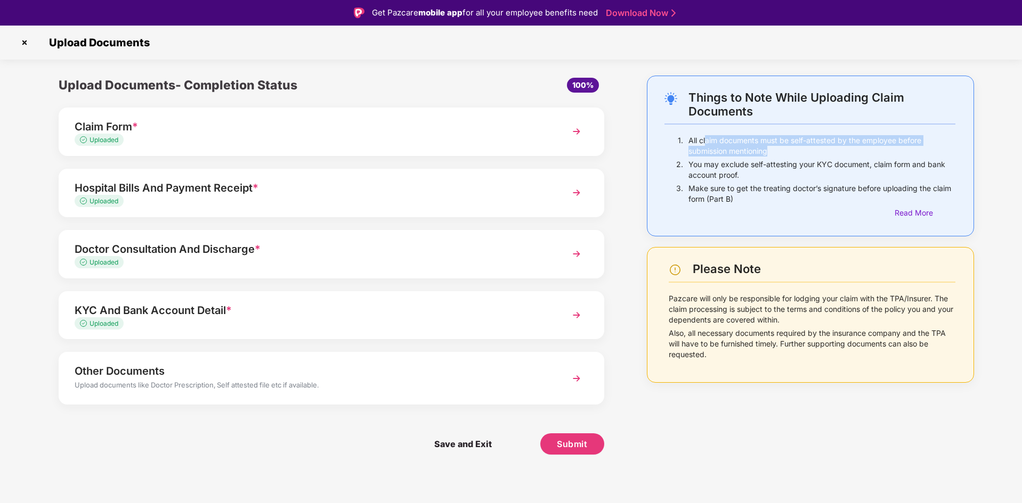
drag, startPoint x: 707, startPoint y: 139, endPoint x: 776, endPoint y: 157, distance: 70.9
click at [776, 157] on div "All claim documents must be self-attested by the employee before submission men…" at bounding box center [821, 147] width 267 height 24
drag, startPoint x: 697, startPoint y: 139, endPoint x: 767, endPoint y: 149, distance: 70.5
click at [767, 149] on p "All claim documents must be self-attested by the employee before submission men…" at bounding box center [821, 145] width 267 height 21
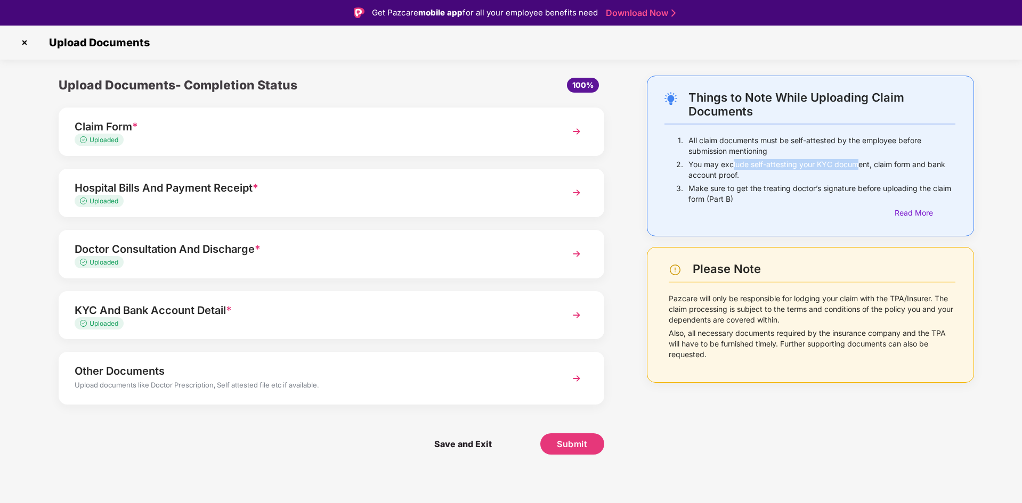
drag, startPoint x: 733, startPoint y: 168, endPoint x: 859, endPoint y: 169, distance: 126.8
click at [859, 169] on p "You may exclude self-attesting your KYC document, claim form and bank account p…" at bounding box center [821, 169] width 267 height 21
drag, startPoint x: 874, startPoint y: 164, endPoint x: 912, endPoint y: 170, distance: 37.7
click at [912, 170] on p "You may exclude self-attesting your KYC document, claim form and bank account p…" at bounding box center [821, 169] width 267 height 21
click at [583, 442] on span "Submit" at bounding box center [572, 444] width 30 height 12
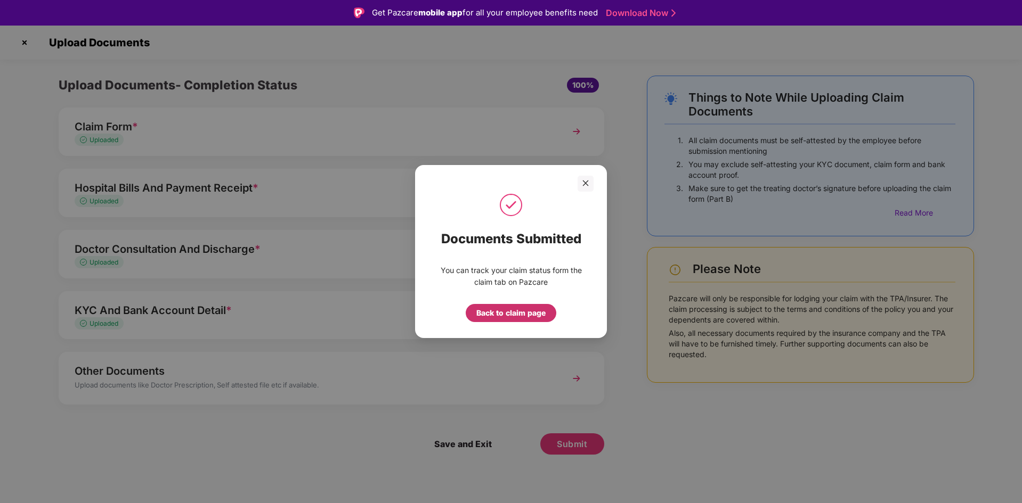
click at [515, 313] on div "Back to claim page" at bounding box center [510, 313] width 69 height 12
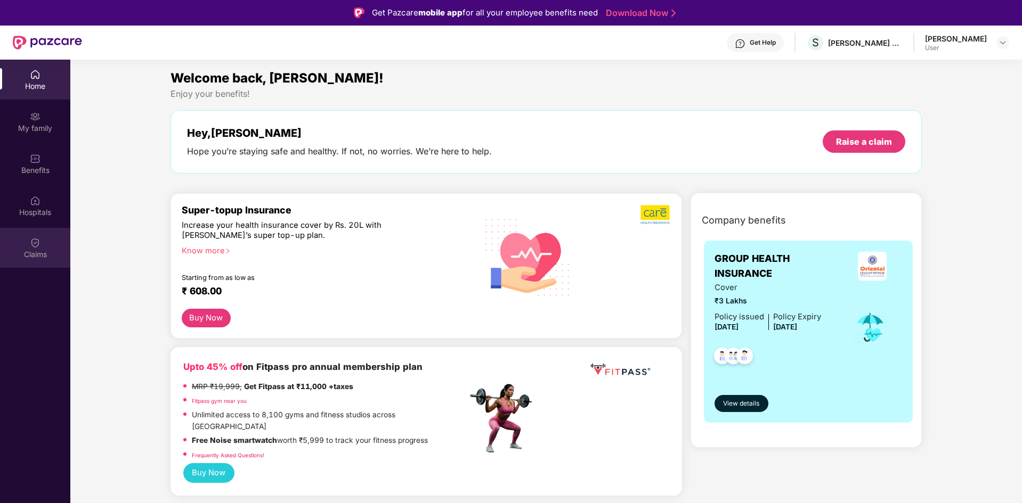
click at [35, 247] on img at bounding box center [35, 243] width 11 height 11
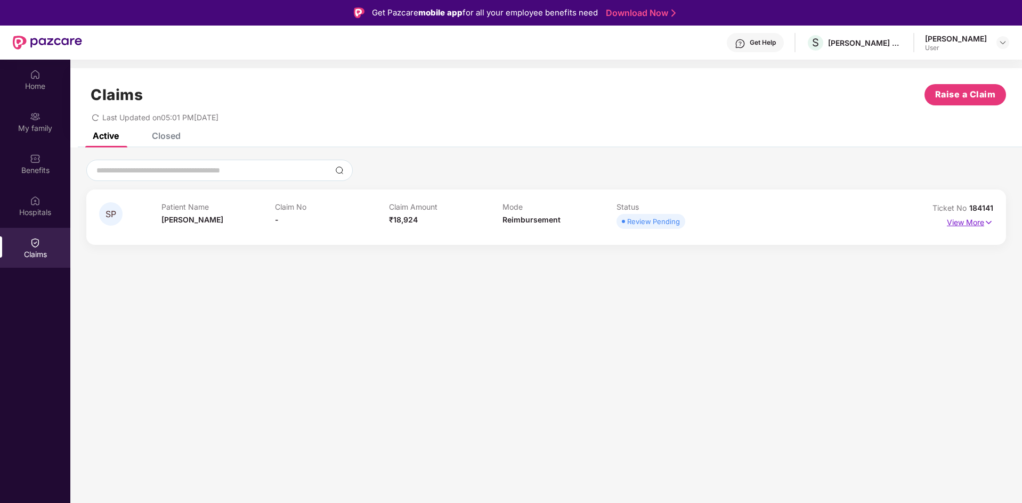
click at [975, 222] on p "View More" at bounding box center [970, 221] width 46 height 14
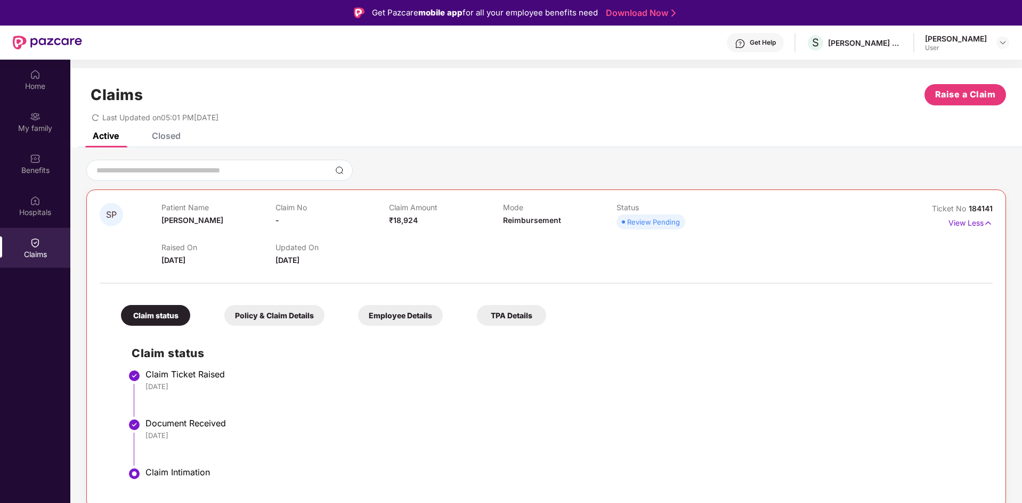
scroll to position [60, 0]
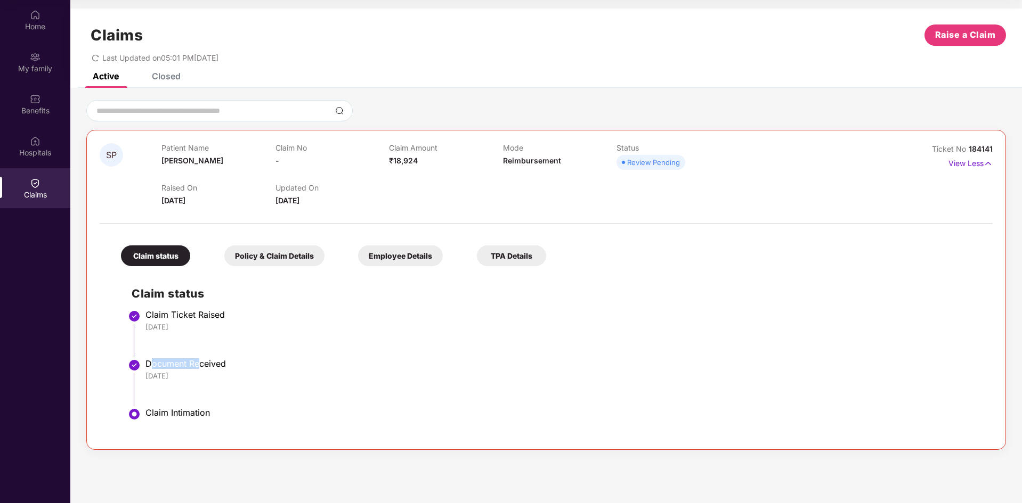
drag, startPoint x: 152, startPoint y: 363, endPoint x: 203, endPoint y: 368, distance: 50.9
click at [204, 366] on div "Document Received" at bounding box center [563, 364] width 836 height 11
drag, startPoint x: 173, startPoint y: 412, endPoint x: 216, endPoint y: 416, distance: 42.8
click at [216, 416] on div "Claim Intimation" at bounding box center [563, 413] width 836 height 11
click at [263, 255] on div "Policy & Claim Details" at bounding box center [274, 256] width 100 height 21
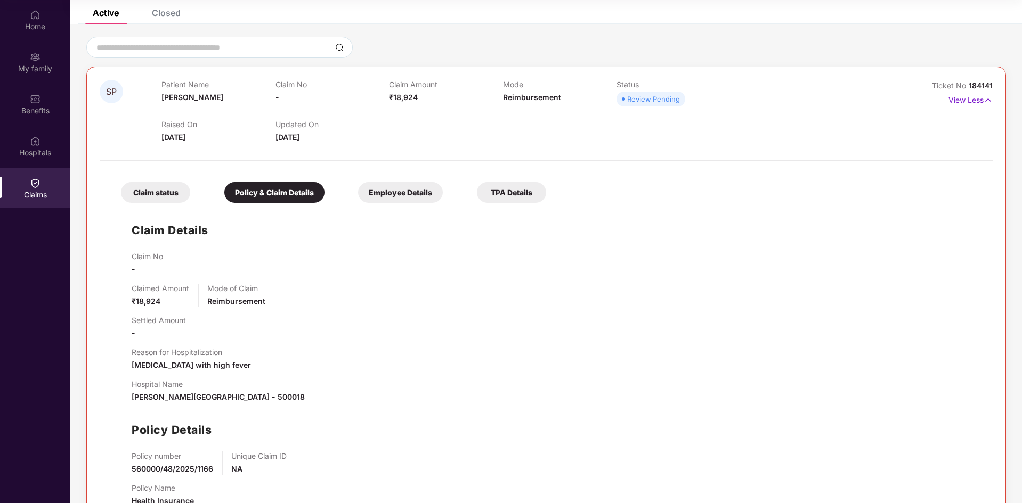
scroll to position [46, 0]
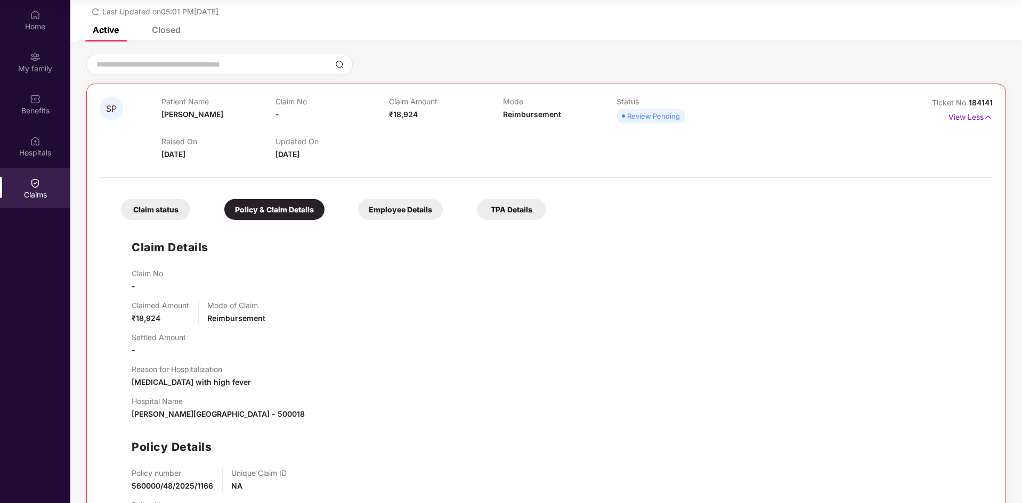
click at [405, 206] on div "Employee Details" at bounding box center [400, 209] width 85 height 21
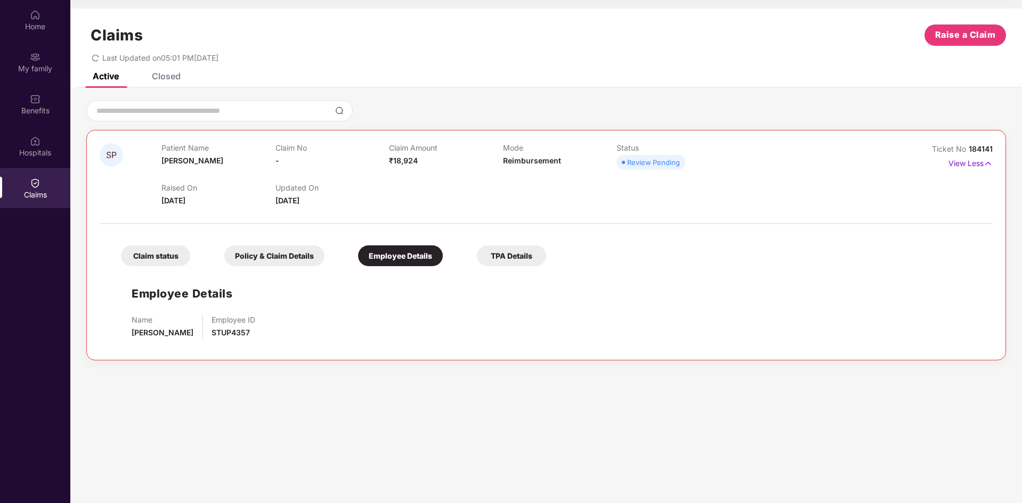
scroll to position [0, 0]
click at [523, 254] on div "TPA Details" at bounding box center [511, 256] width 69 height 21
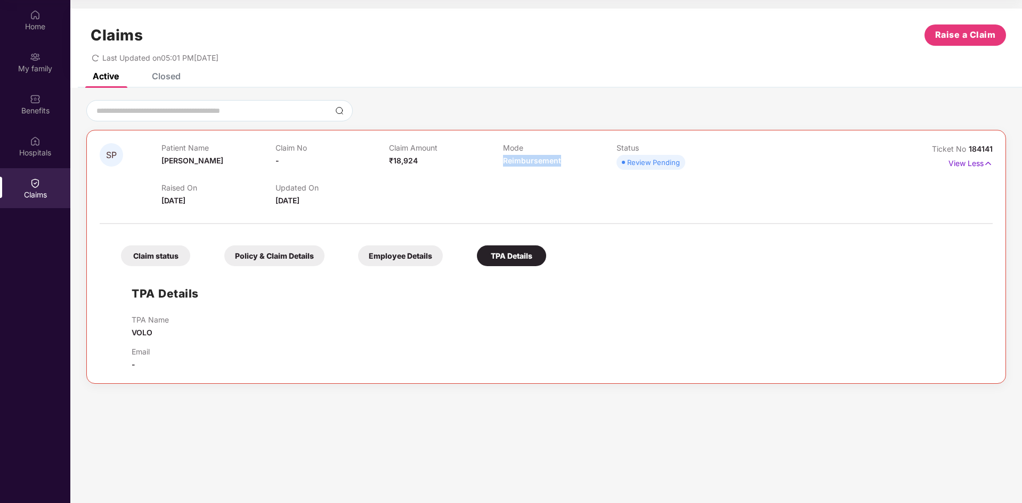
drag, startPoint x: 504, startPoint y: 160, endPoint x: 575, endPoint y: 160, distance: 70.9
click at [575, 160] on div "Mode Reimbursement" at bounding box center [559, 157] width 113 height 29
